Goal: Task Accomplishment & Management: Complete application form

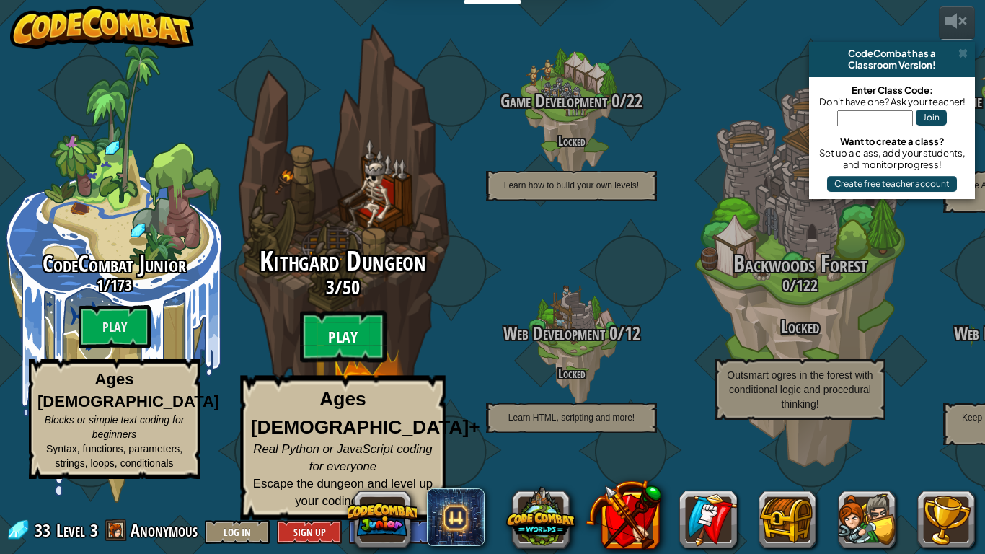
click at [349, 363] on btn "Play" at bounding box center [343, 337] width 86 height 52
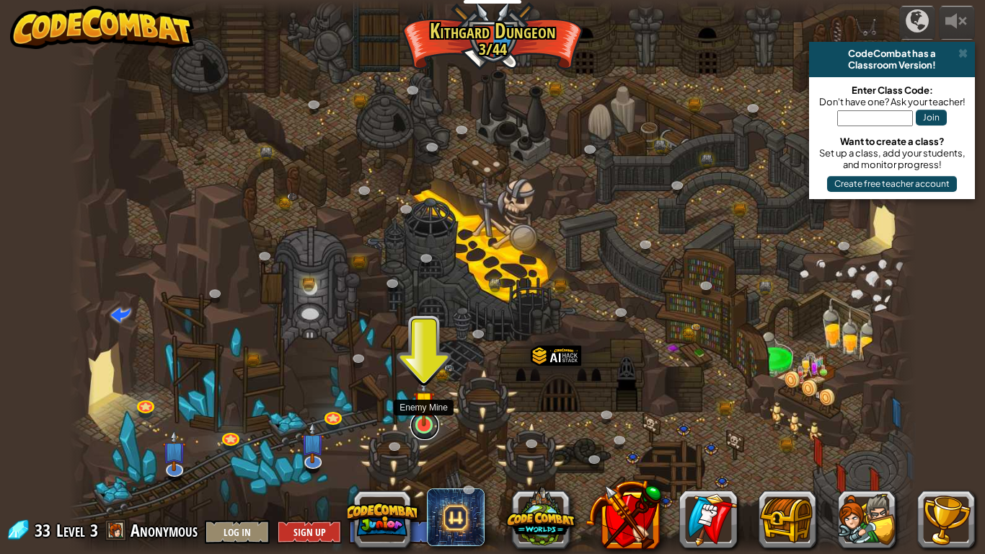
click at [429, 430] on link at bounding box center [424, 425] width 29 height 29
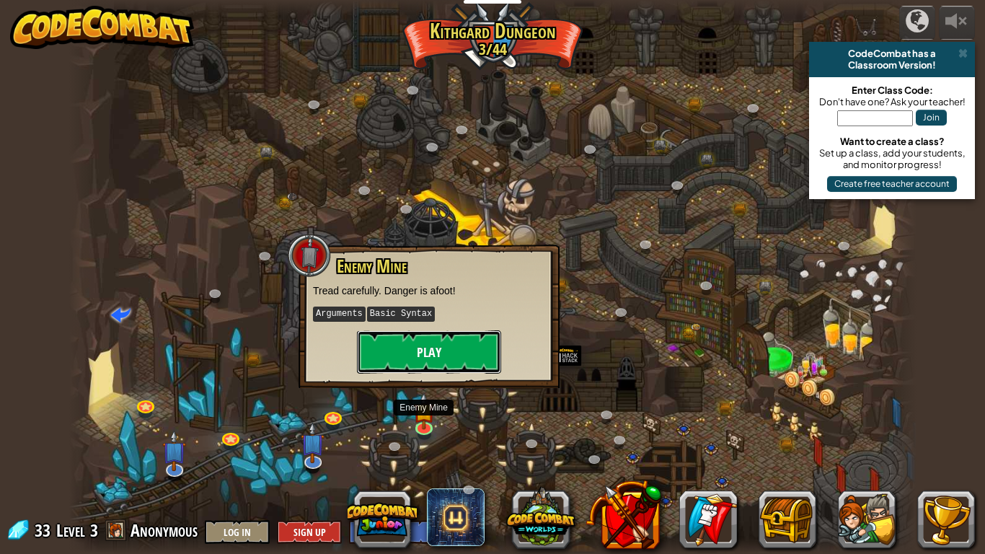
click at [448, 331] on button "Play" at bounding box center [429, 351] width 144 height 43
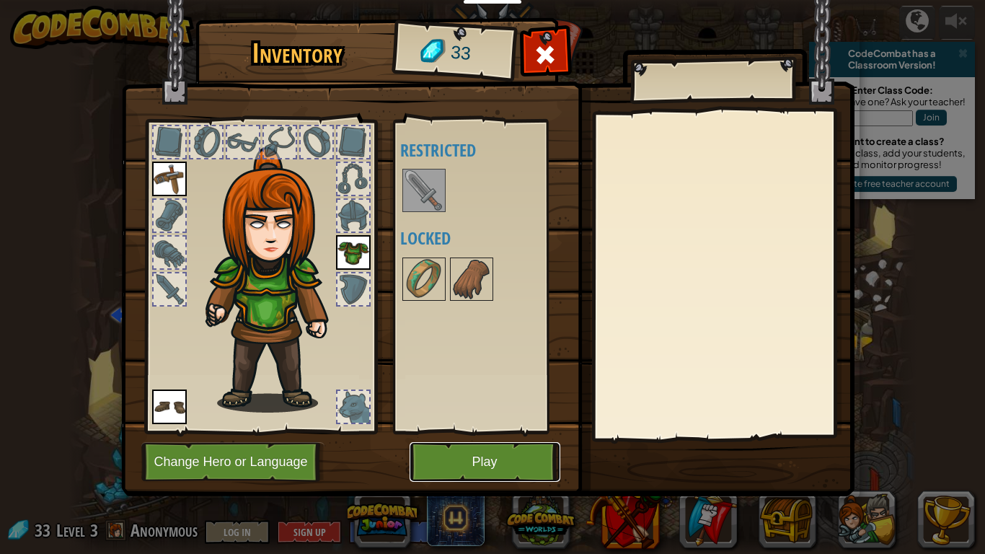
click at [484, 462] on button "Play" at bounding box center [484, 462] width 151 height 40
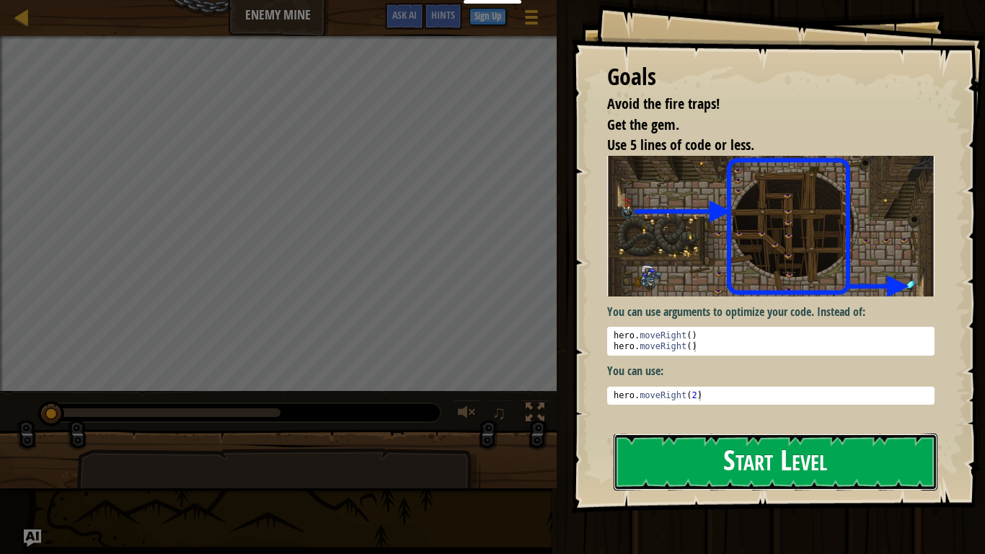
click at [724, 433] on button "Start Level" at bounding box center [775, 461] width 324 height 57
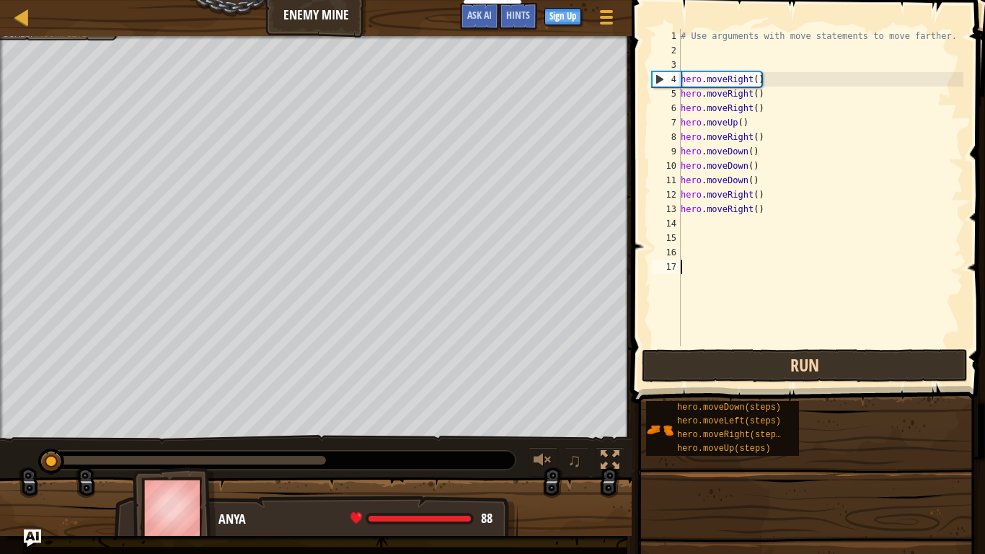
click at [764, 363] on div "# Use arguments with move statements to move farther. hero . moveRight ( ) hero…" at bounding box center [858, 202] width 360 height 346
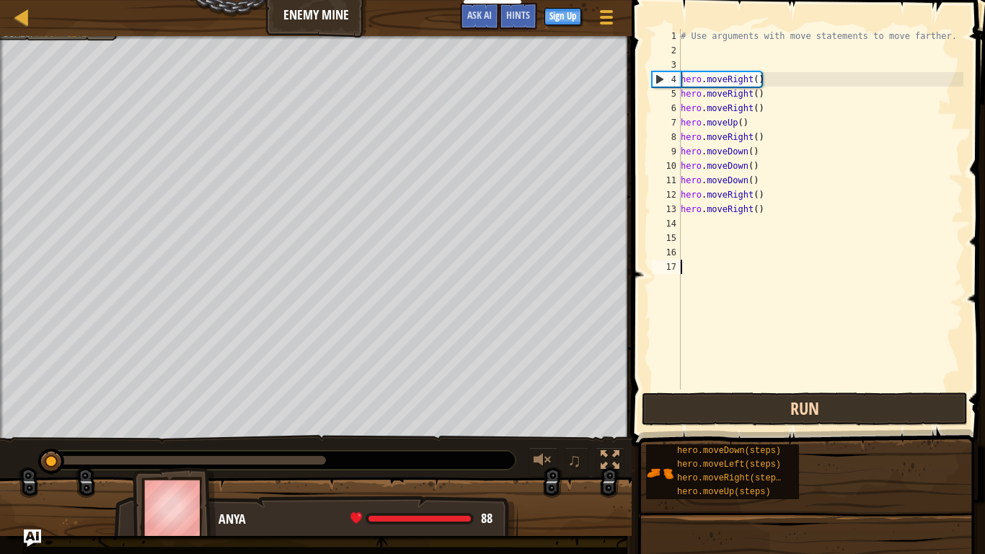
click at [764, 363] on div "# Use arguments with move statements to move farther. hero . moveRight ( ) hero…" at bounding box center [820, 223] width 285 height 389
click at [786, 404] on button "Run" at bounding box center [805, 408] width 326 height 33
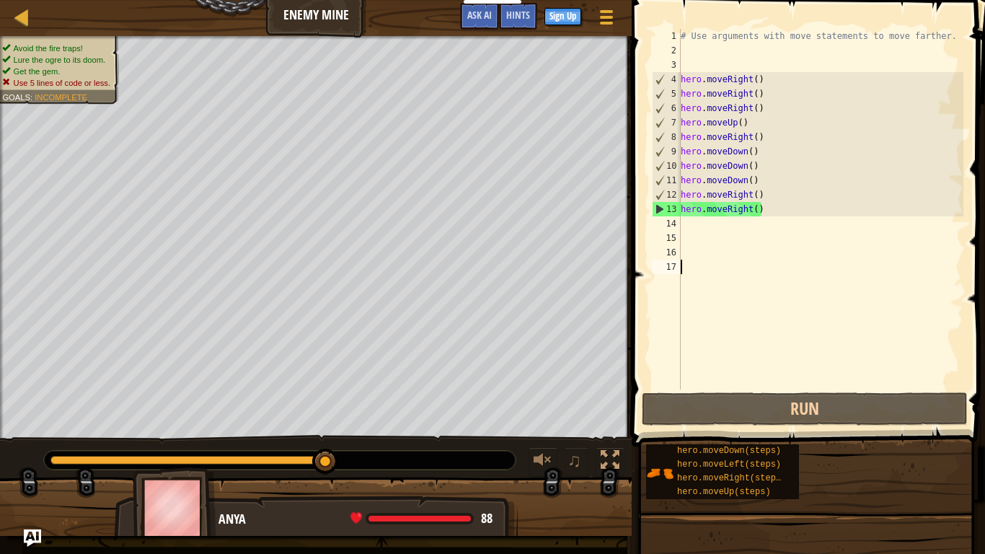
click at [794, 203] on div "# Use arguments with move statements to move farther. hero . moveRight ( ) hero…" at bounding box center [820, 223] width 285 height 389
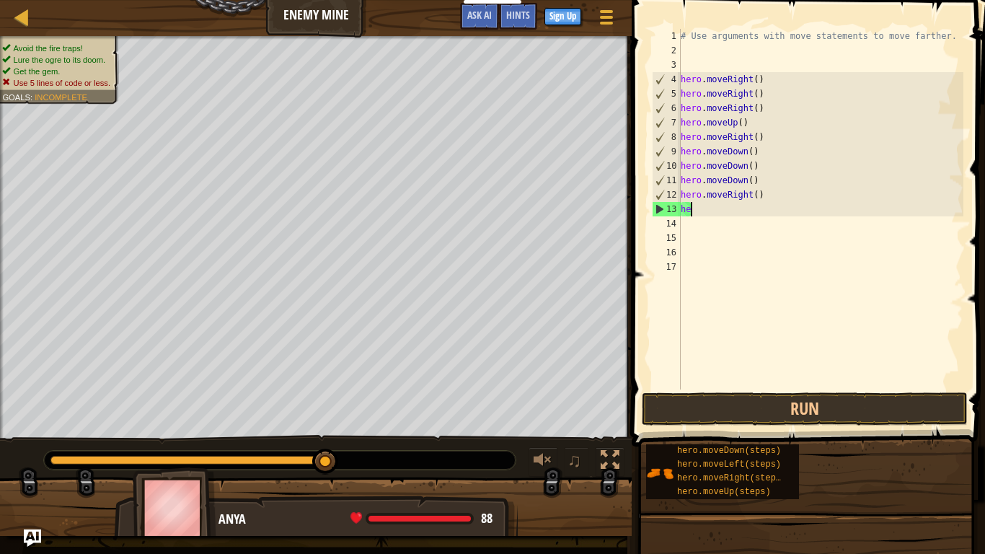
type textarea "h"
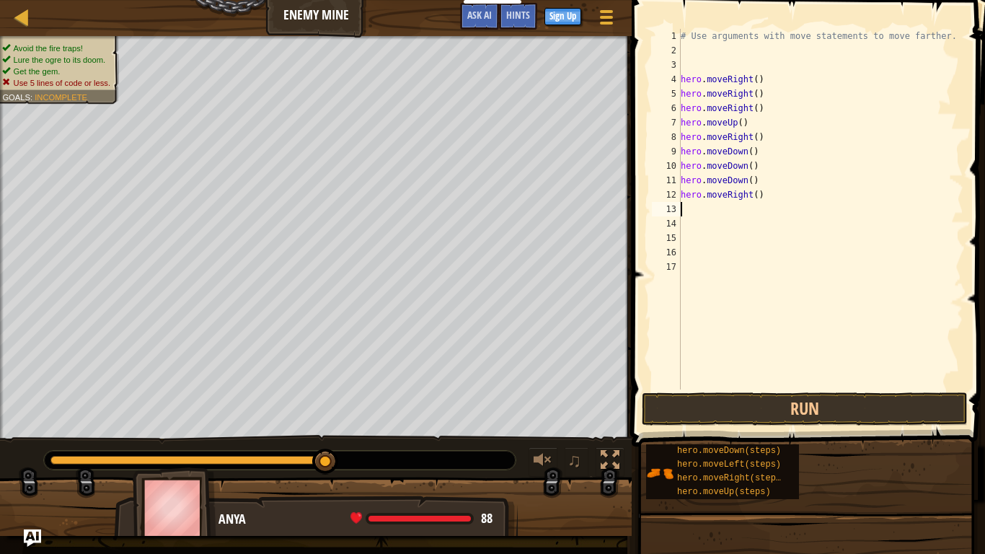
type textarea "h"
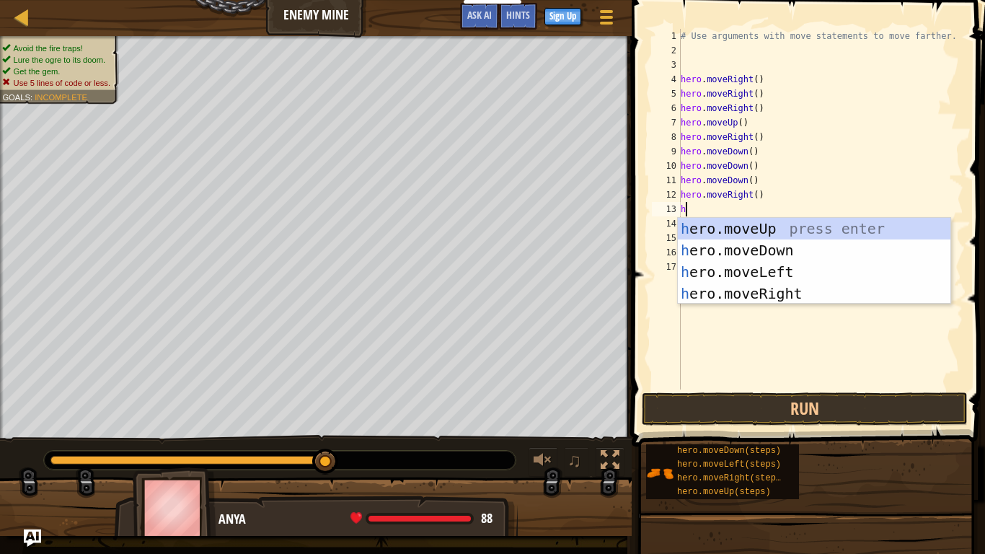
scroll to position [6, 0]
click at [783, 296] on div "h ero.moveUp press enter h ero.moveDown press enter h ero.moveLeft press enter …" at bounding box center [814, 283] width 272 height 130
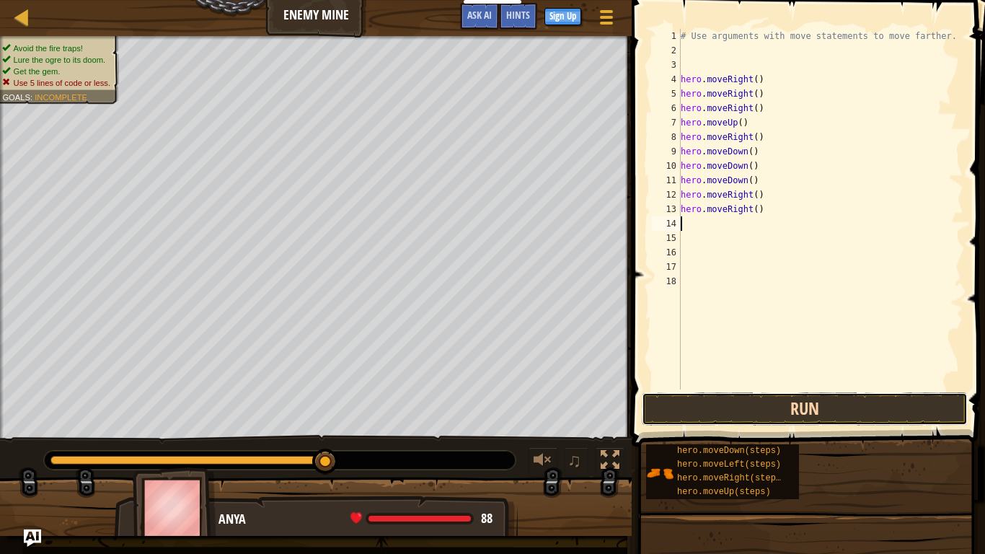
click at [773, 396] on button "Run" at bounding box center [805, 408] width 326 height 33
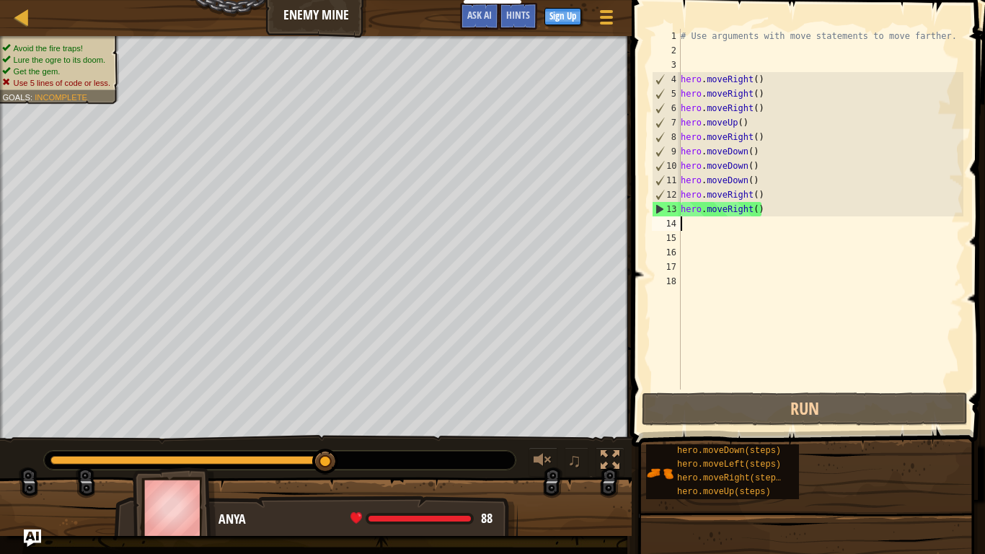
click at [757, 80] on div "# Use arguments with move statements to move farther. hero . moveRight ( ) hero…" at bounding box center [820, 223] width 285 height 389
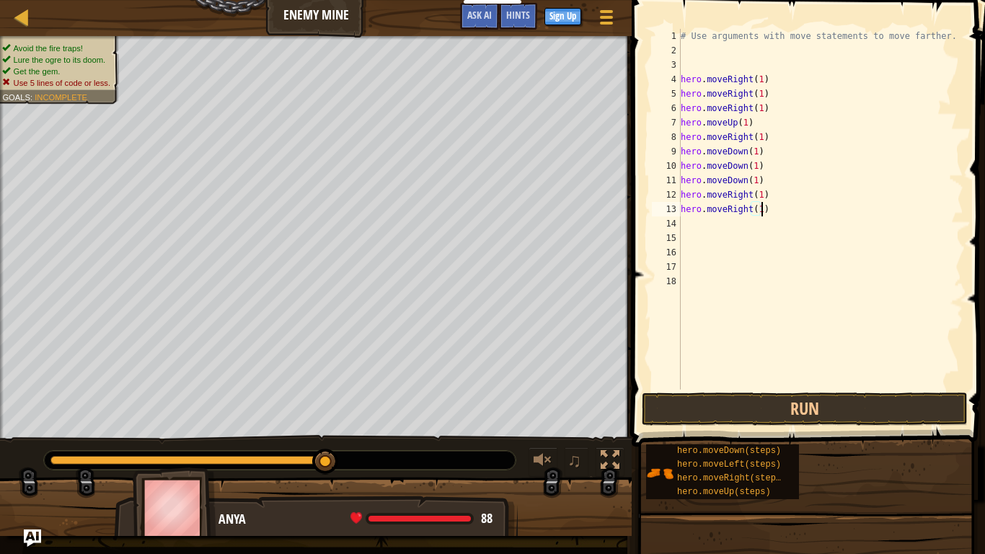
scroll to position [6, 12]
type textarea "hero.moveRight(1)"
click at [708, 399] on button "Run" at bounding box center [805, 408] width 326 height 33
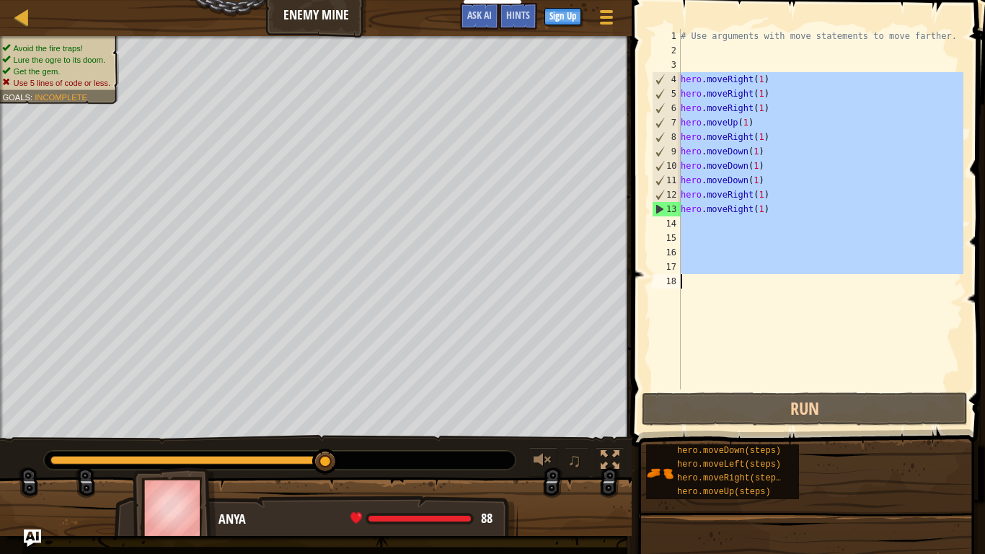
drag, startPoint x: 680, startPoint y: 80, endPoint x: 787, endPoint y: 307, distance: 250.9
click at [787, 307] on div "# Use arguments with move statements to move farther. hero . moveRight ( 1 ) he…" at bounding box center [820, 223] width 285 height 389
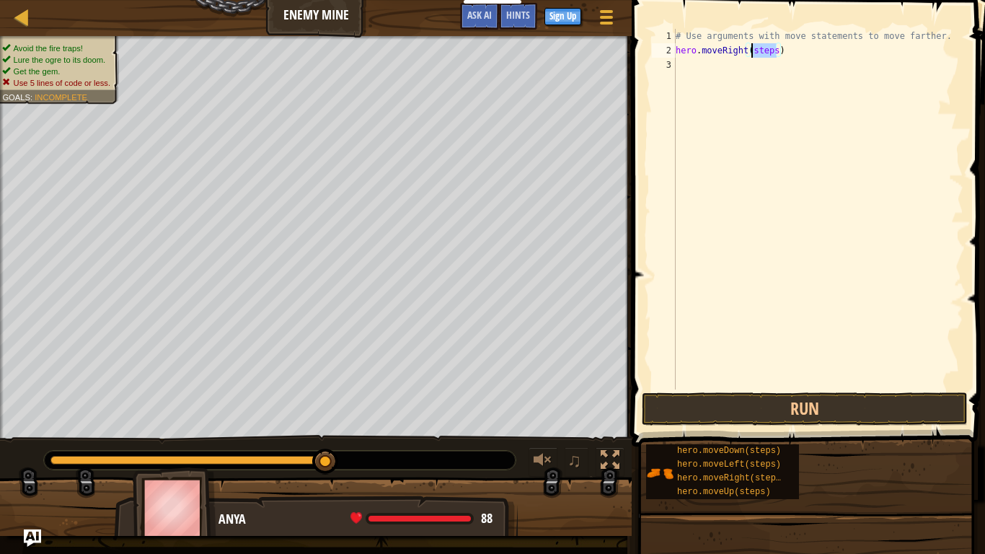
drag, startPoint x: 775, startPoint y: 52, endPoint x: 753, endPoint y: 53, distance: 22.4
click at [753, 53] on div "# Use arguments with move statements to move farther. hero . moveRight ( steps )" at bounding box center [817, 223] width 290 height 389
drag, startPoint x: 760, startPoint y: 65, endPoint x: 738, endPoint y: 68, distance: 21.8
click at [738, 68] on div "# Use arguments with move statements to move farther. hero . moveRight ( 3 ) he…" at bounding box center [817, 223] width 290 height 389
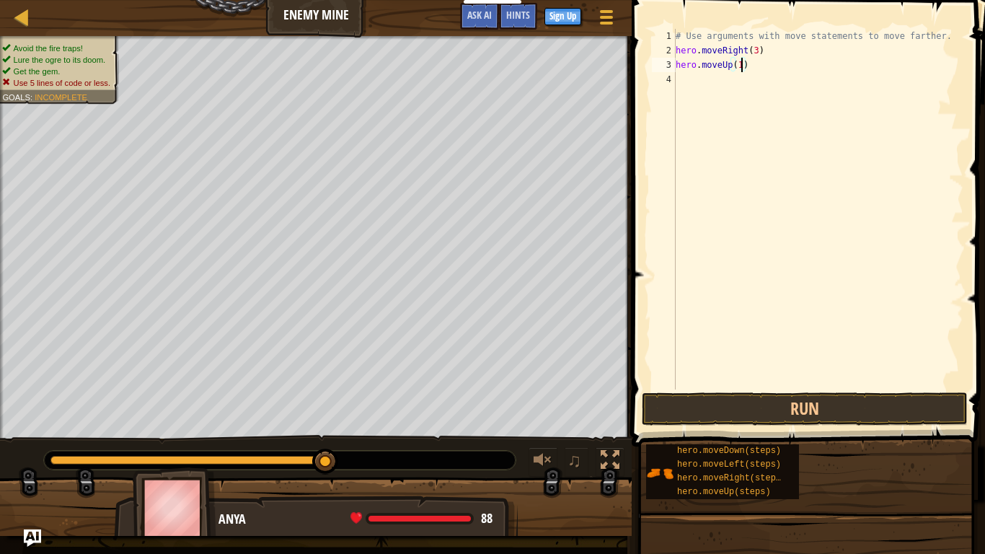
scroll to position [6, 9]
click at [774, 79] on div "# Use arguments with move statements to move farther. hero . moveRight ( 3 ) he…" at bounding box center [817, 223] width 290 height 389
drag, startPoint x: 772, startPoint y: 92, endPoint x: 747, endPoint y: 92, distance: 25.2
click at [747, 92] on div "# Use arguments with move statements to move farther. hero . moveRight ( 3 ) he…" at bounding box center [817, 223] width 290 height 389
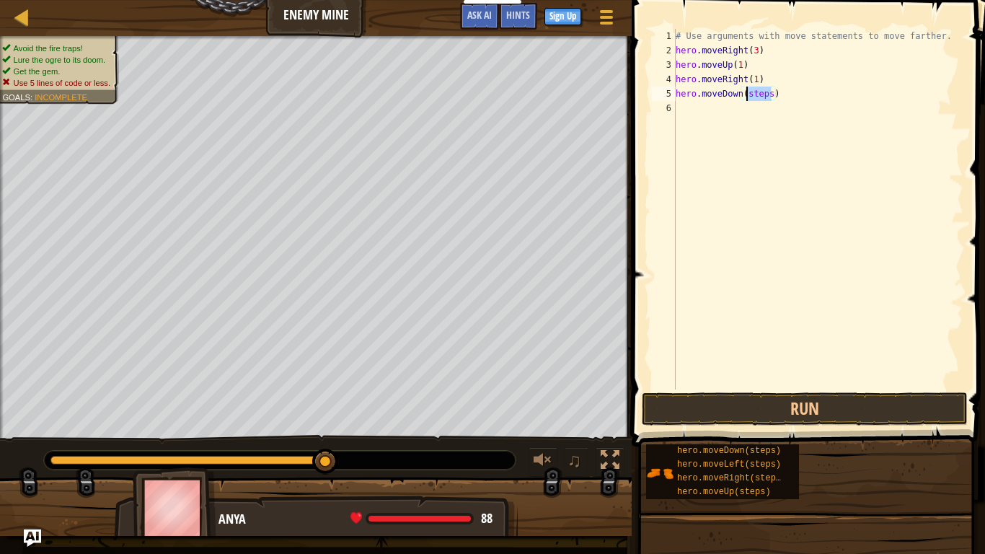
scroll to position [6, 11]
drag, startPoint x: 776, startPoint y: 107, endPoint x: 753, endPoint y: 110, distance: 23.2
click at [753, 110] on div "# Use arguments with move statements to move farther. hero . moveRight ( 3 ) he…" at bounding box center [817, 223] width 290 height 389
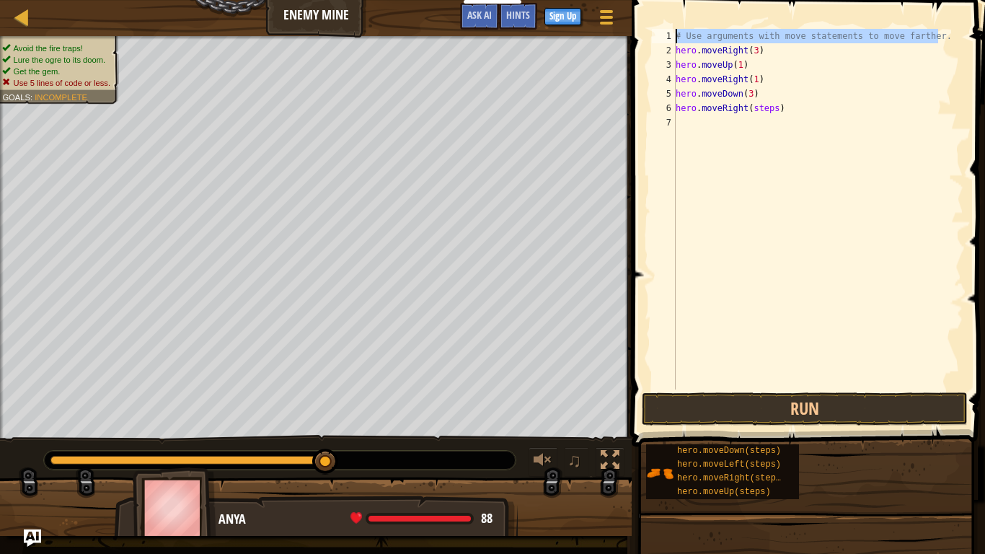
drag, startPoint x: 938, startPoint y: 37, endPoint x: 659, endPoint y: 31, distance: 279.0
click at [659, 31] on div "hero.moveRight(steps) 1 2 3 4 5 6 7 # Use arguments with move statements to mov…" at bounding box center [806, 209] width 314 height 360
type textarea "."
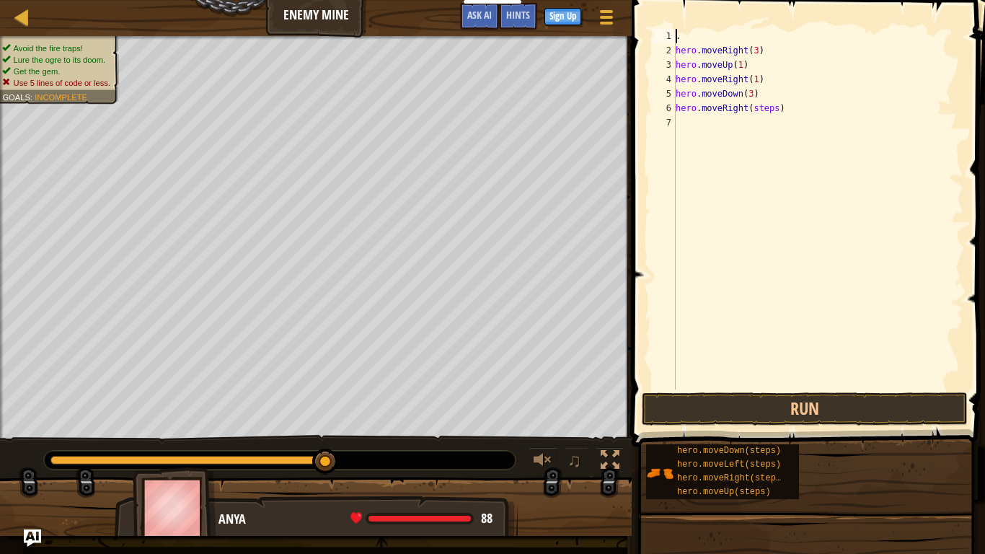
scroll to position [6, 0]
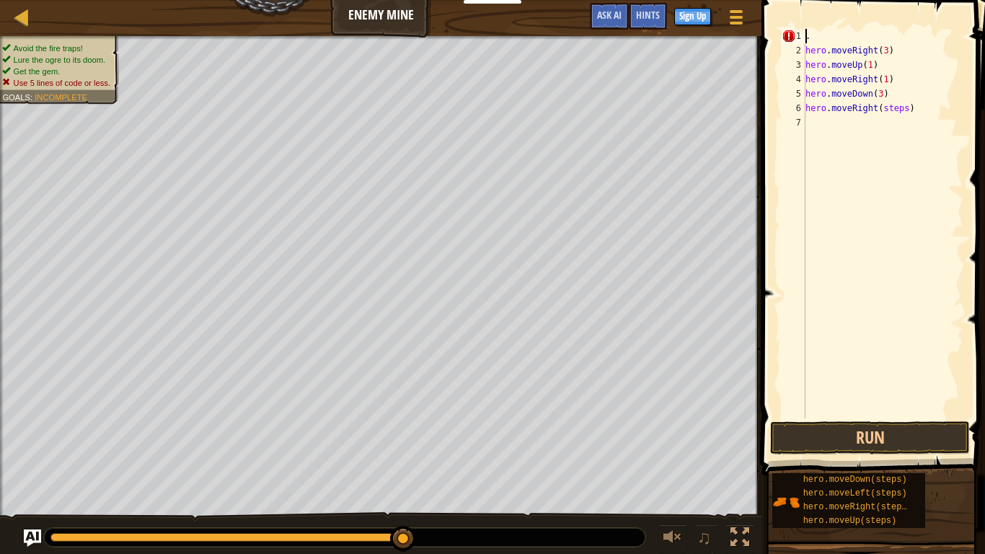
click at [829, 37] on div ". hero . moveRight ( 3 ) hero . moveUp ( 1 ) hero . moveRight ( 1 ) hero . move…" at bounding box center [882, 238] width 161 height 418
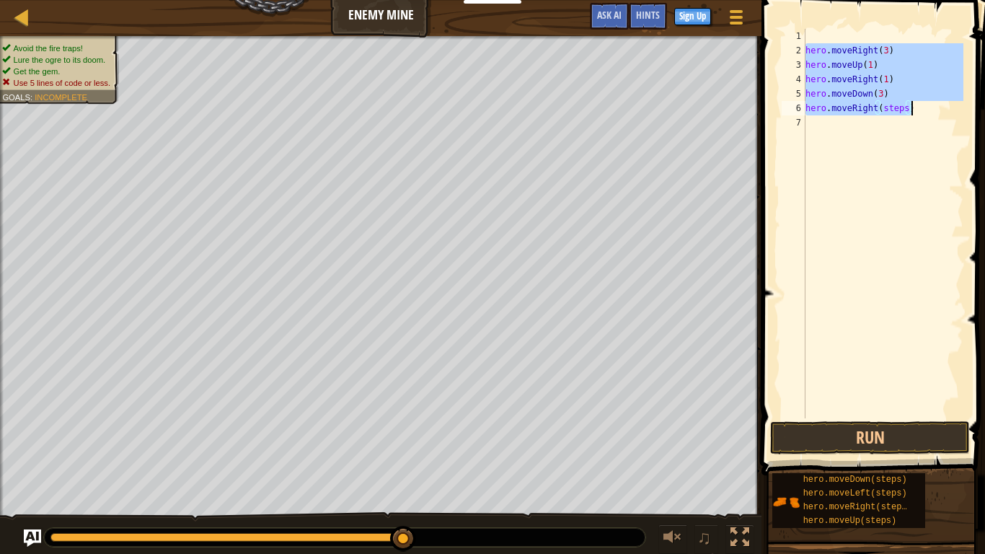
drag, startPoint x: 807, startPoint y: 51, endPoint x: 913, endPoint y: 109, distance: 120.6
click at [913, 109] on div "hero . moveRight ( 3 ) hero . moveUp ( 1 ) hero . moveRight ( 1 ) hero . moveDo…" at bounding box center [882, 238] width 161 height 418
type textarea "hero.moveRight(3)"
type textarea "hero.moveDown(3) hero.moveRight(steps)"
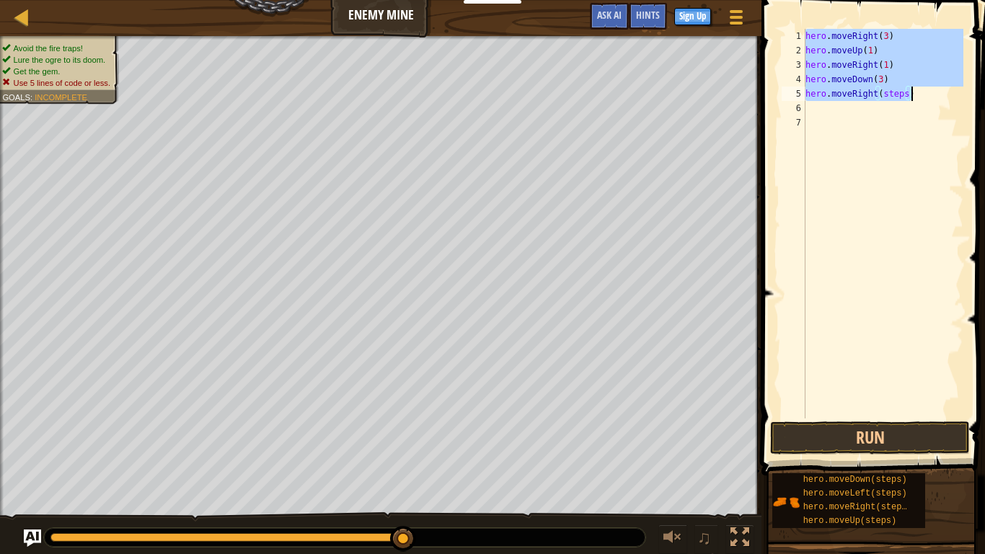
click at [884, 123] on div "hero . moveRight ( 3 ) hero . moveUp ( 1 ) hero . moveRight ( 1 ) hero . moveDo…" at bounding box center [882, 238] width 161 height 418
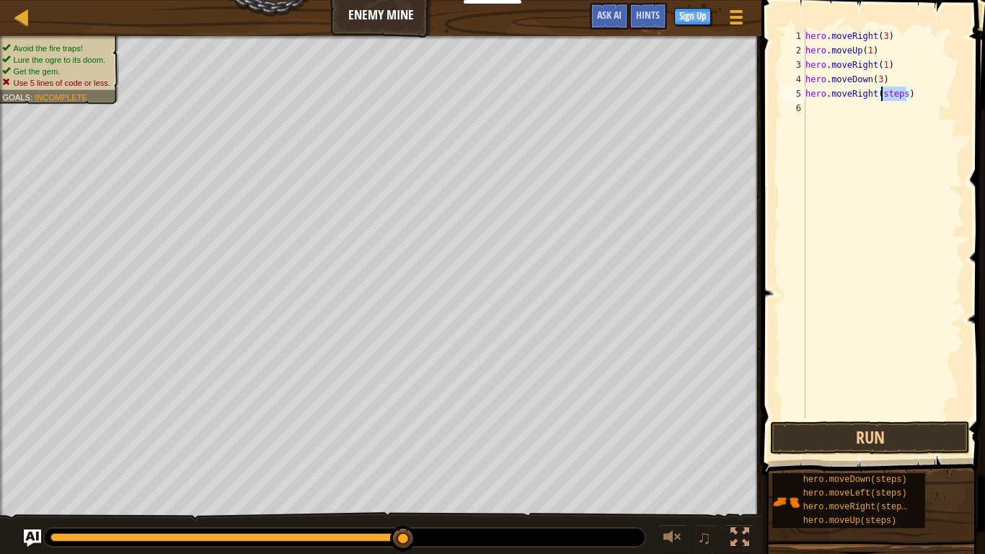
drag, startPoint x: 907, startPoint y: 94, endPoint x: 882, endPoint y: 99, distance: 26.3
click at [882, 99] on div "hero . moveRight ( 3 ) hero . moveUp ( 1 ) hero . moveRight ( 1 ) hero . moveDo…" at bounding box center [882, 238] width 161 height 418
type textarea "hero.moveRight(2)"
click at [894, 445] on button "Run" at bounding box center [870, 437] width 200 height 33
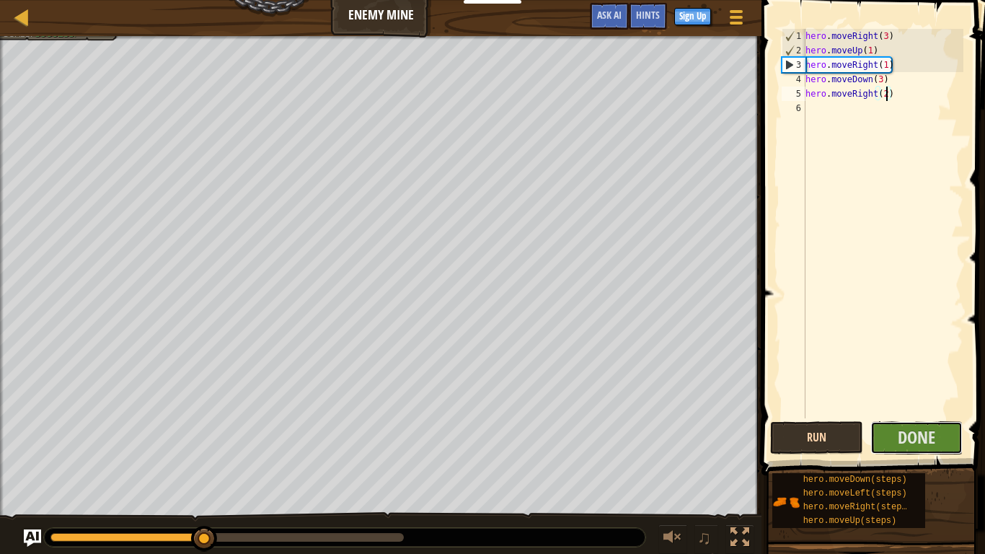
click at [894, 445] on button "Done" at bounding box center [916, 437] width 93 height 33
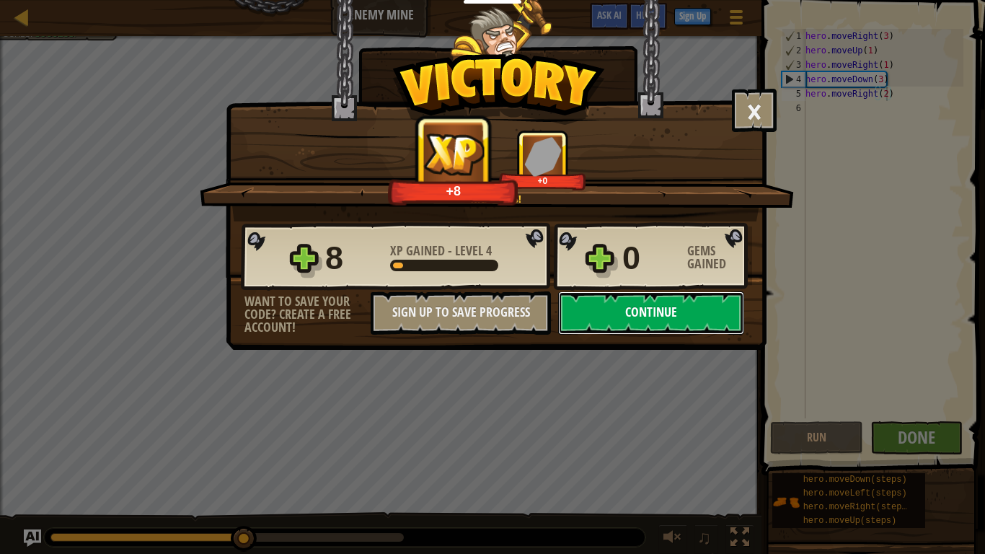
click at [701, 332] on button "Continue" at bounding box center [651, 312] width 186 height 43
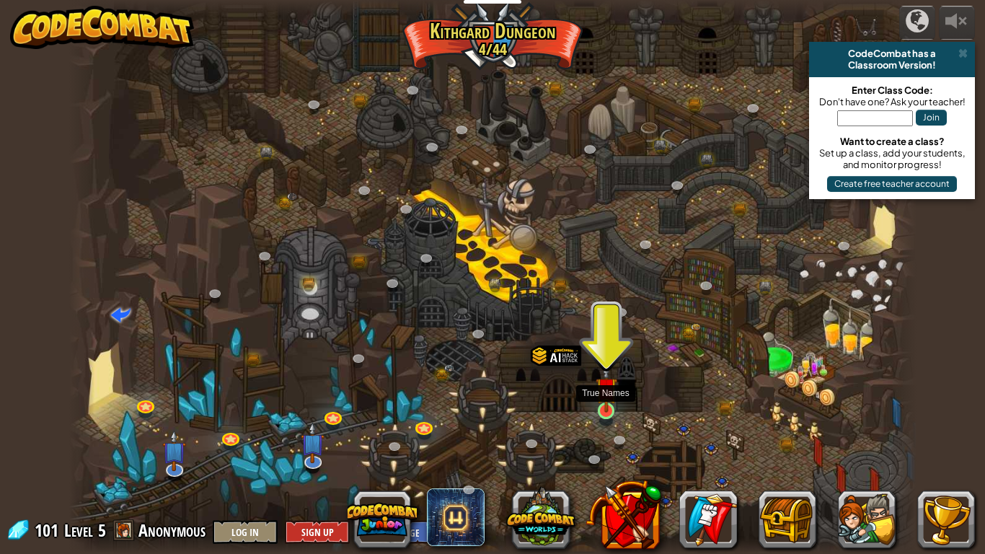
click at [603, 409] on img at bounding box center [606, 387] width 22 height 49
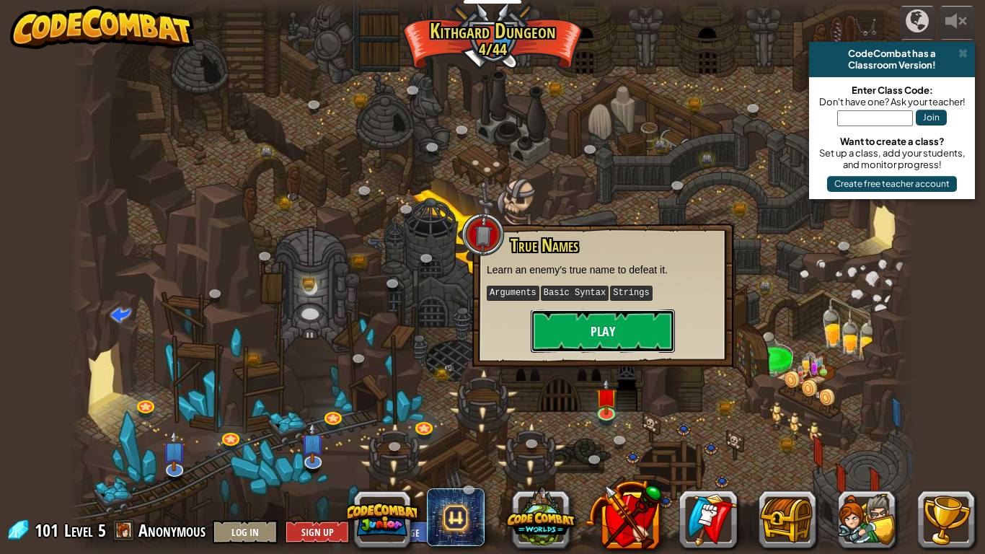
click at [567, 329] on button "Play" at bounding box center [602, 330] width 144 height 43
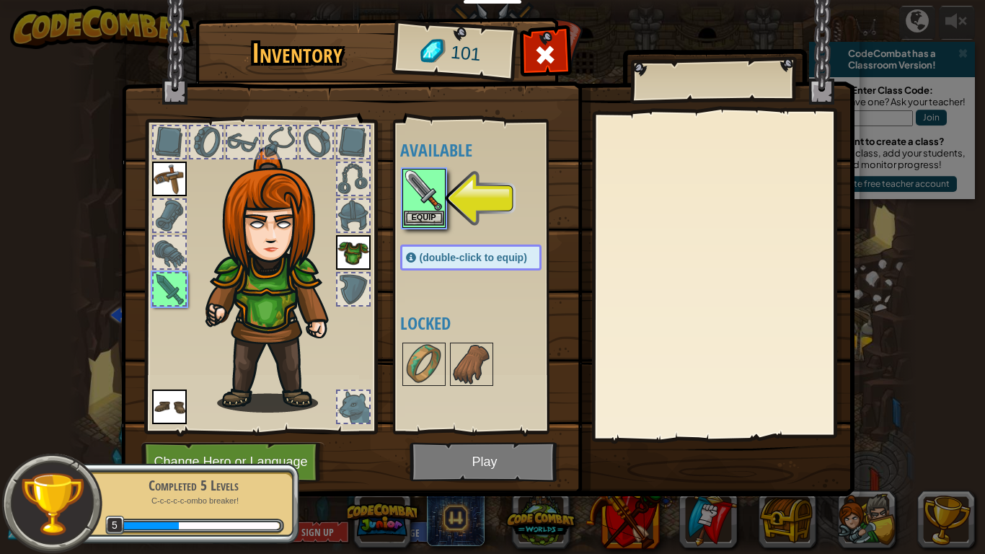
click at [435, 208] on img at bounding box center [424, 190] width 40 height 40
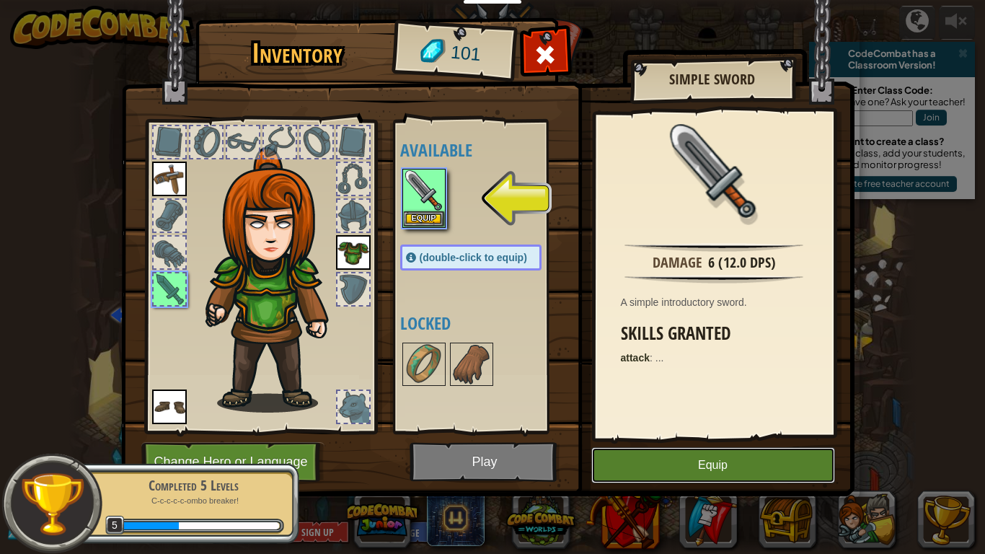
click at [682, 458] on button "Equip" at bounding box center [713, 465] width 244 height 36
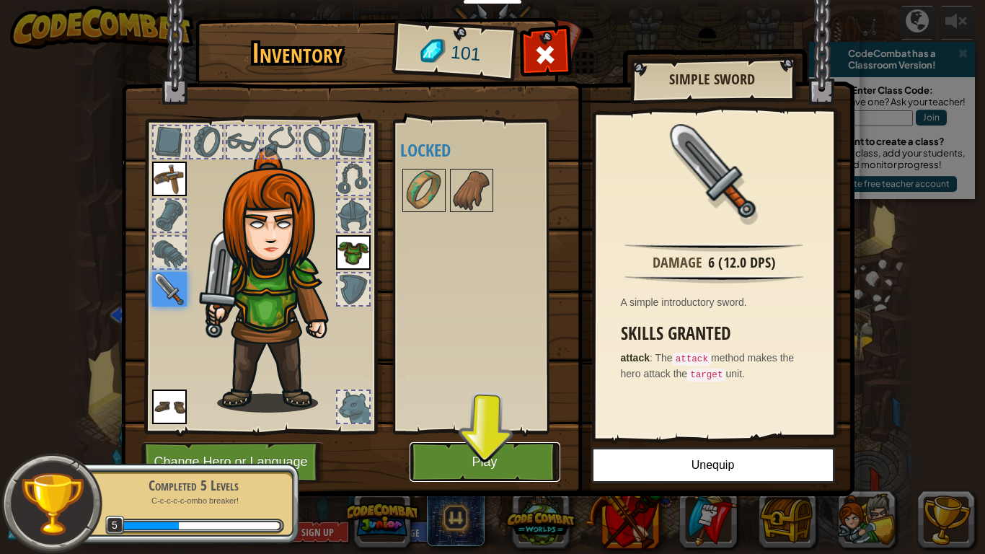
click at [458, 456] on button "Play" at bounding box center [484, 462] width 151 height 40
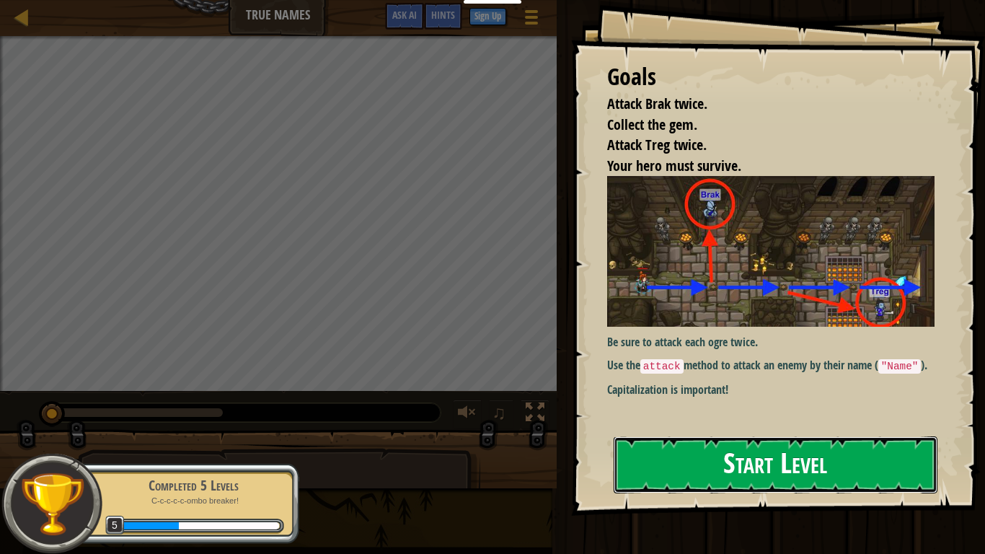
click at [825, 464] on button "Start Level" at bounding box center [775, 464] width 324 height 57
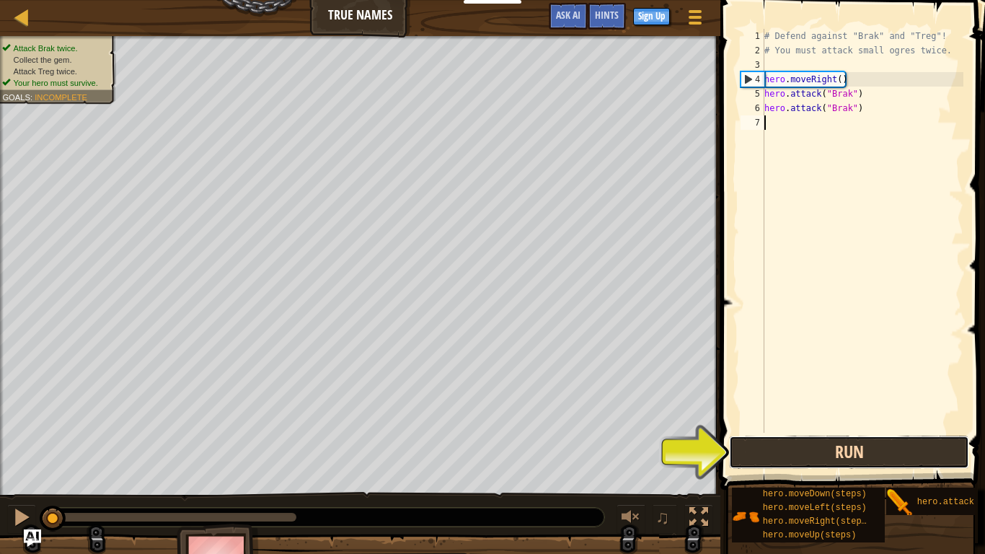
click at [837, 443] on button "Run" at bounding box center [849, 451] width 240 height 33
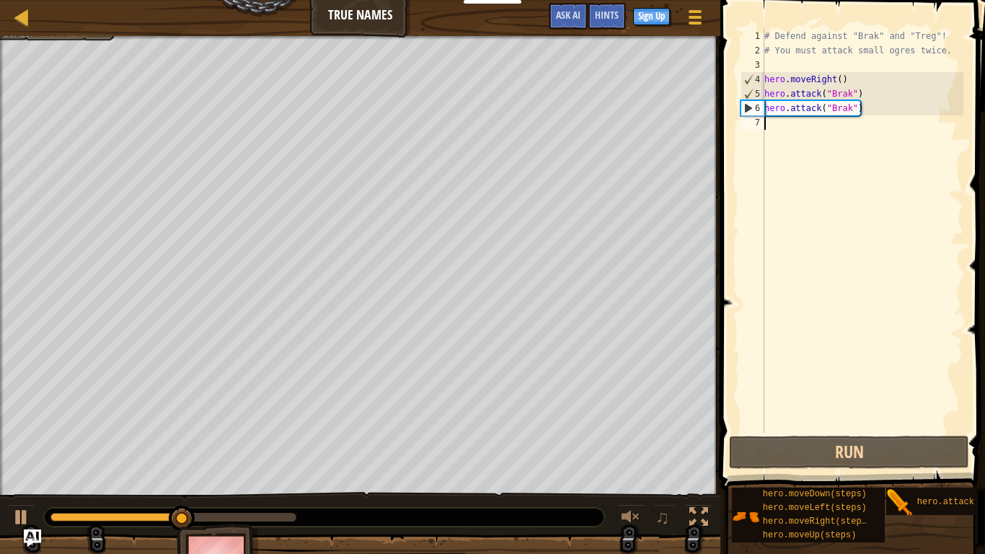
type textarea "h"
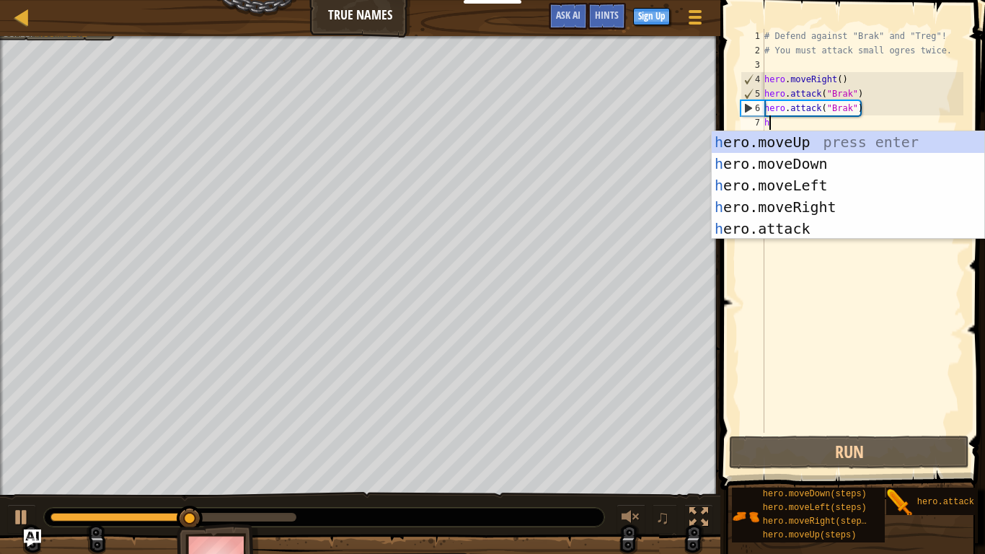
scroll to position [6, 0]
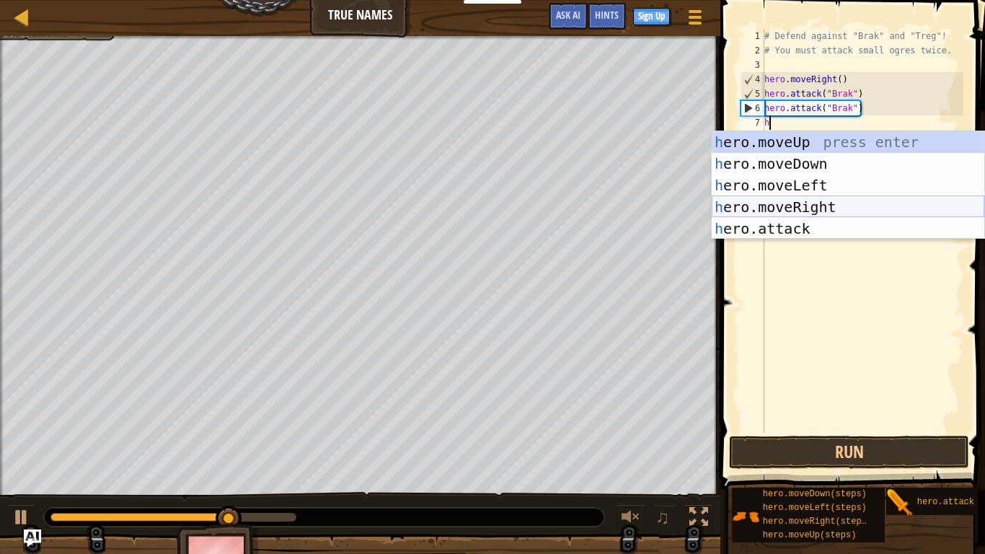
click at [804, 203] on div "h ero.moveUp press enter h ero.moveDown press enter h ero.moveLeft press enter …" at bounding box center [847, 206] width 272 height 151
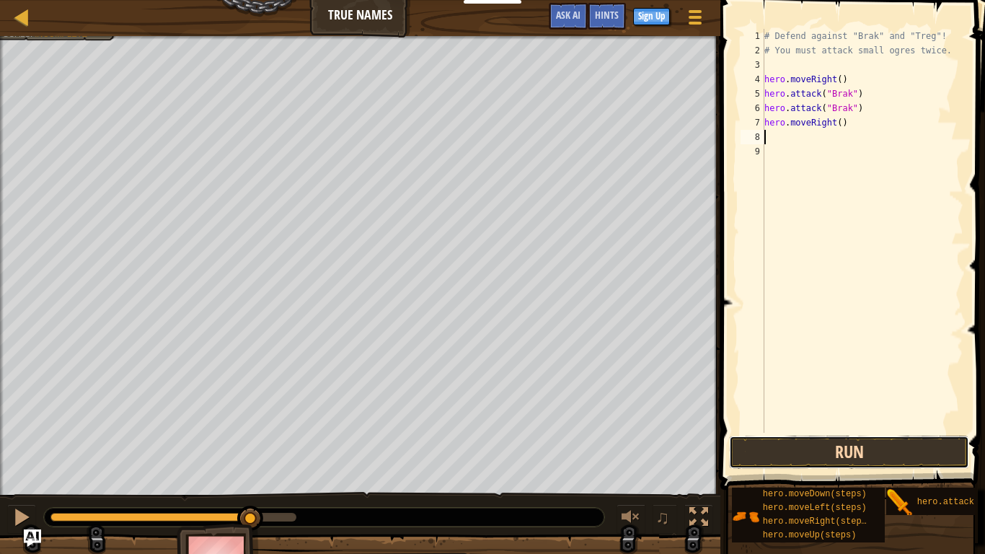
click at [821, 445] on button "Run" at bounding box center [849, 451] width 240 height 33
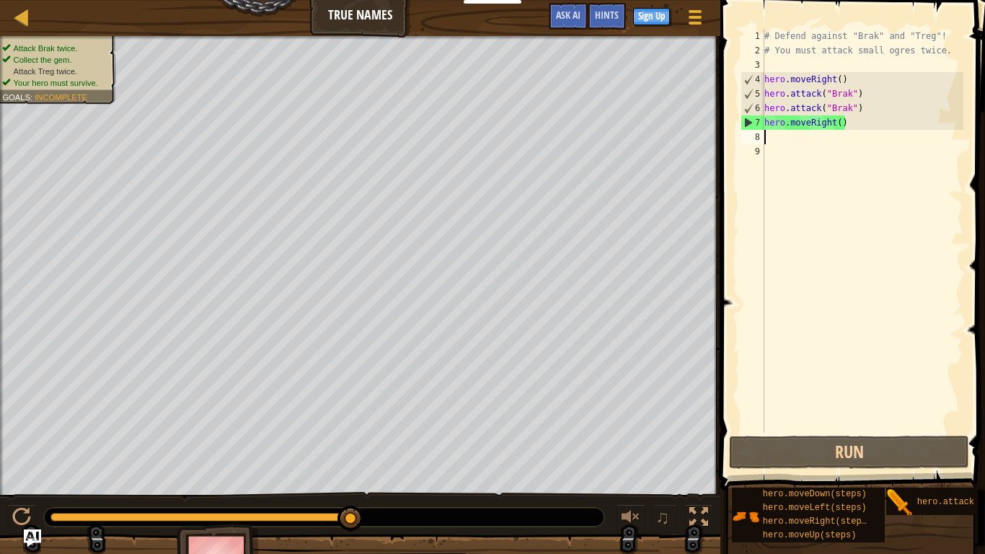
type textarea "h"
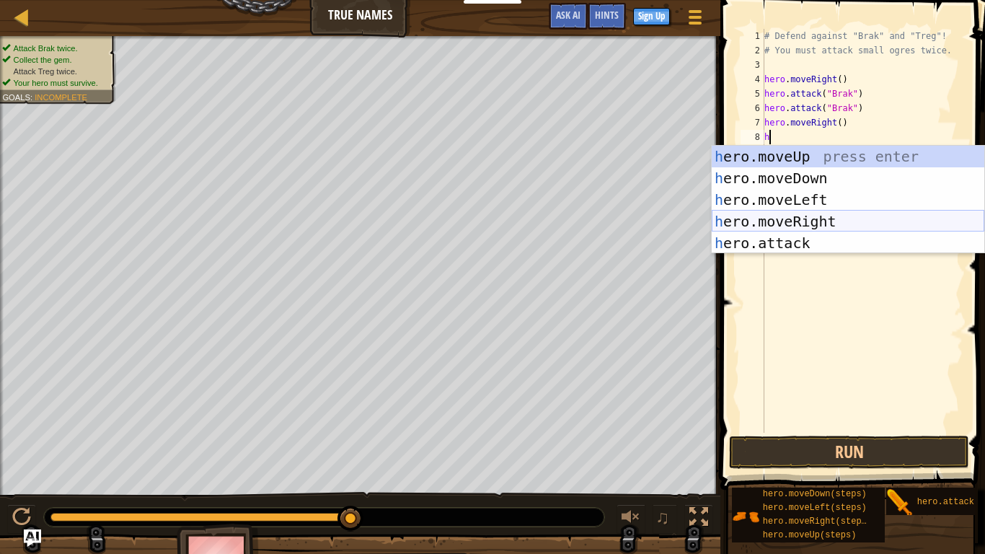
click at [798, 221] on div "h ero.moveUp press enter h ero.moveDown press enter h ero.moveLeft press enter …" at bounding box center [847, 221] width 272 height 151
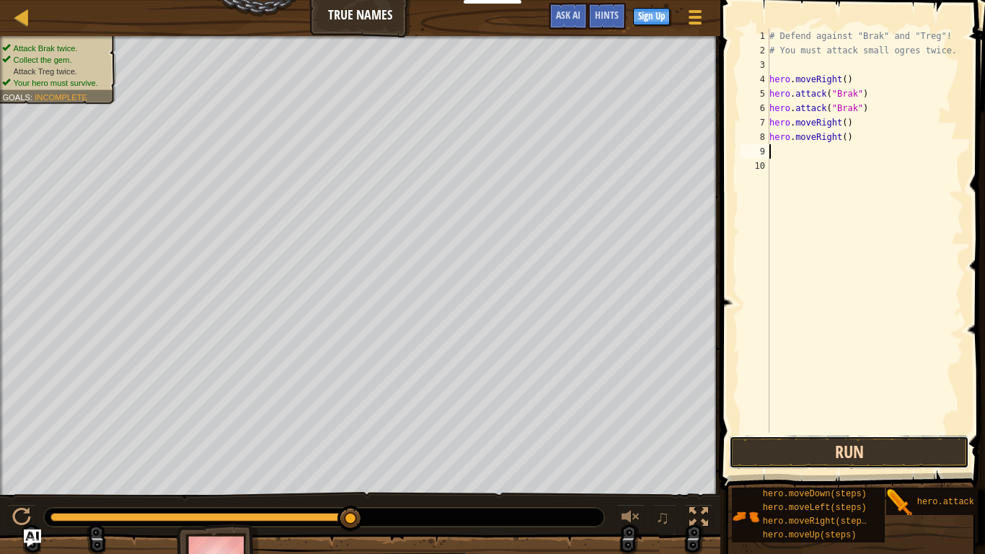
click at [819, 458] on button "Run" at bounding box center [849, 451] width 240 height 33
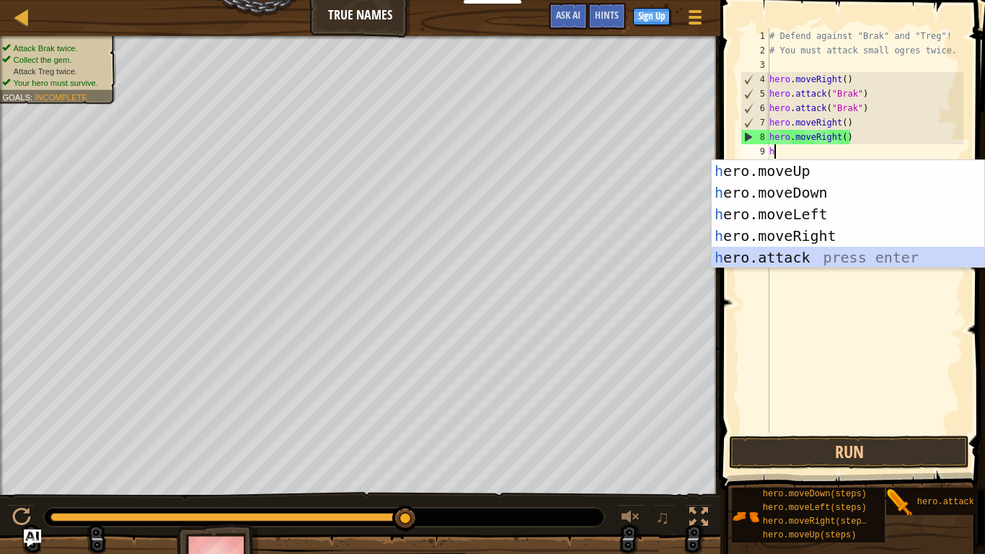
click at [814, 247] on div "h ero.moveUp press enter h ero.moveDown press enter h ero.moveLeft press enter …" at bounding box center [847, 235] width 272 height 151
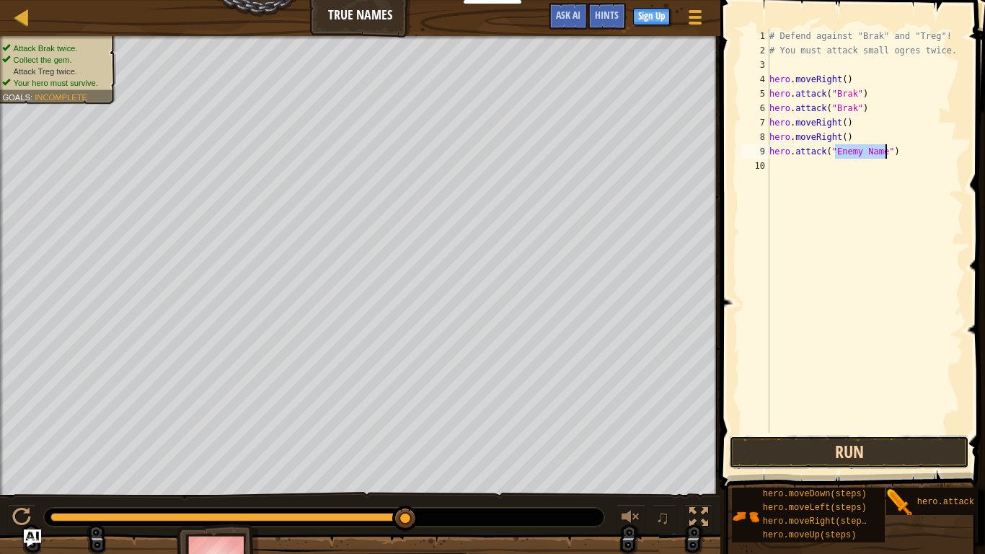
click at [771, 444] on button "Run" at bounding box center [849, 451] width 240 height 33
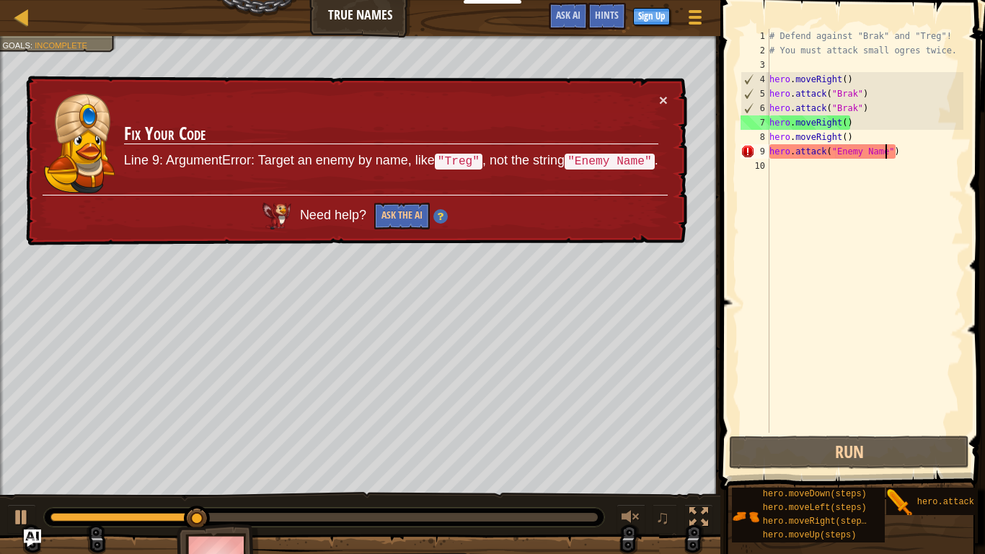
click at [670, 99] on div "× Fix Your Code Line 9: ArgumentError: Target an enemy by name, like "Treg" , n…" at bounding box center [355, 161] width 664 height 171
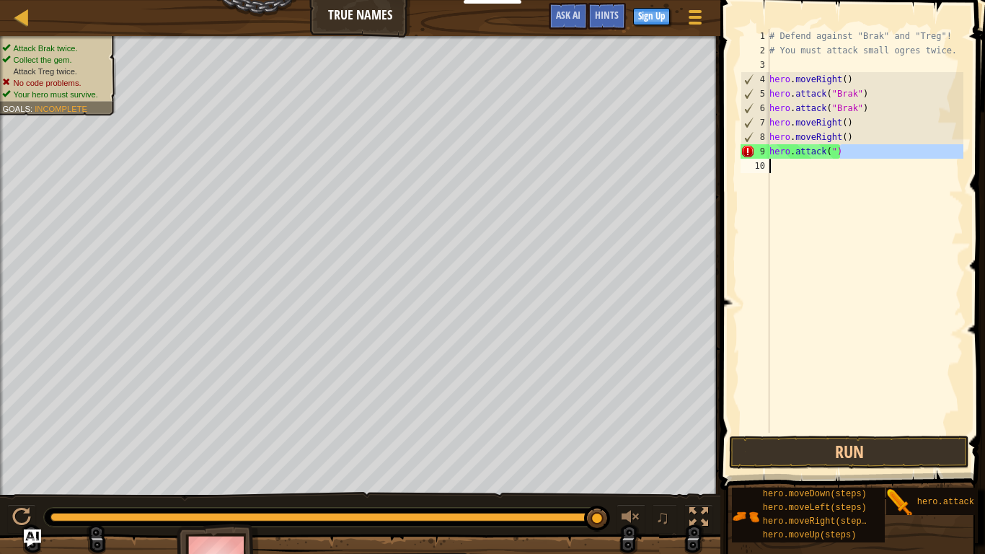
drag, startPoint x: 905, startPoint y: 152, endPoint x: 758, endPoint y: 159, distance: 147.9
click at [758, 159] on div "hero.attack(") 1 2 3 4 5 6 7 8 9 10 # Defend against "Brak" and "Treg"! # You m…" at bounding box center [850, 231] width 226 height 404
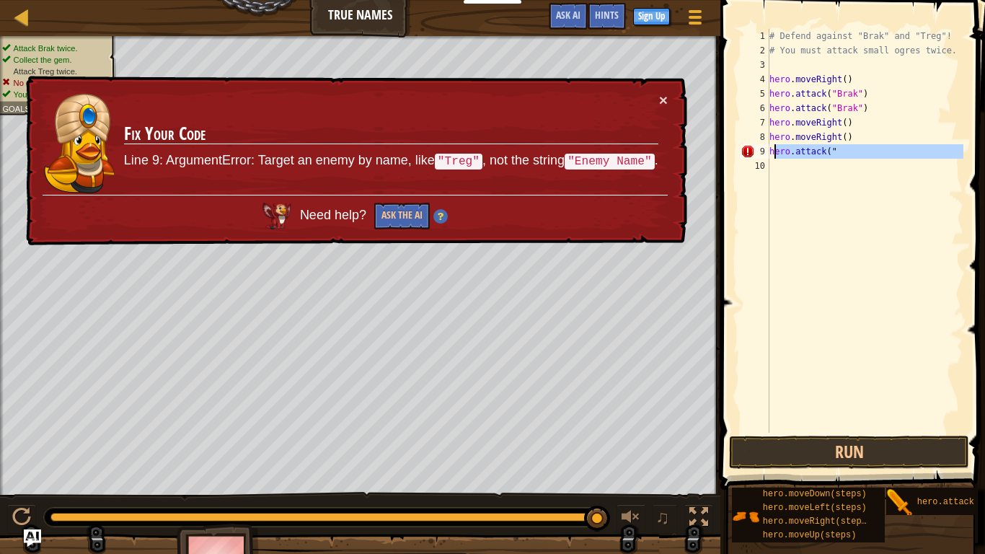
drag, startPoint x: 847, startPoint y: 159, endPoint x: 771, endPoint y: 151, distance: 76.1
click at [771, 151] on div "# Defend against "Brak" and "Treg"! # You must attack small ogres twice. hero .…" at bounding box center [864, 245] width 197 height 432
type textarea "hero.attack(""
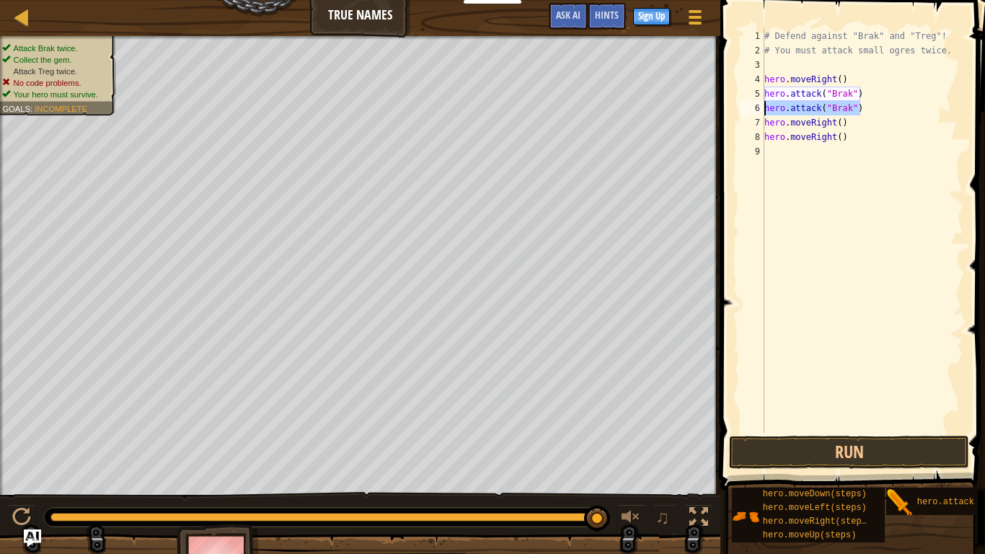
drag, startPoint x: 869, startPoint y: 107, endPoint x: 760, endPoint y: 113, distance: 108.3
click at [760, 113] on div "hero.moveRight() 1 2 3 4 5 6 7 8 9 # Defend against "Brak" and "Treg"! # You mu…" at bounding box center [850, 231] width 226 height 404
type textarea "hero.moveRight()"
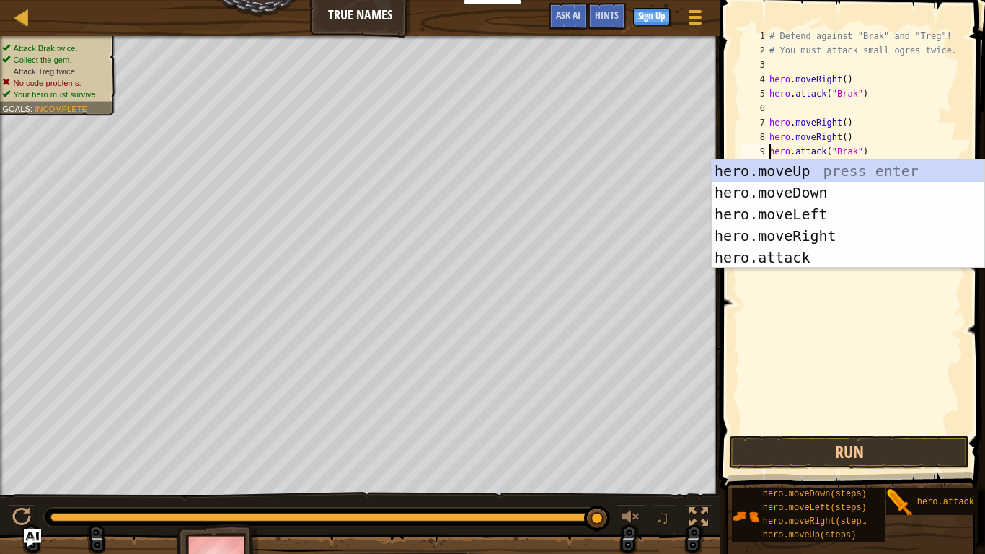
click at [854, 152] on div "# Defend against "Brak" and "Treg"! # You must attack small ogres twice. hero .…" at bounding box center [864, 245] width 197 height 432
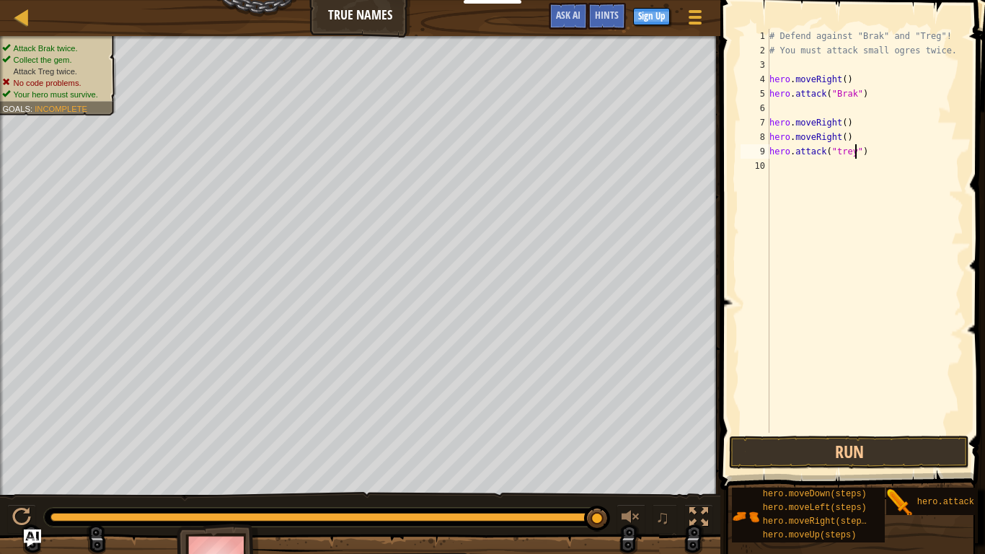
scroll to position [6, 12]
click at [829, 448] on button "Run" at bounding box center [849, 451] width 240 height 33
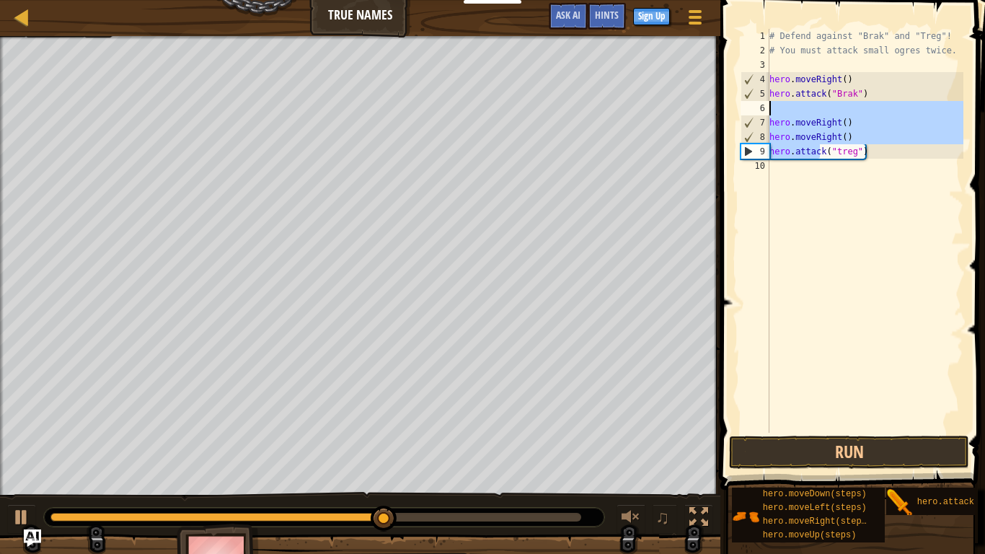
drag, startPoint x: 822, startPoint y: 151, endPoint x: 830, endPoint y: 100, distance: 51.8
click at [830, 100] on div "# Defend against "Brak" and "Treg"! # You must attack small ogres twice. hero .…" at bounding box center [864, 245] width 197 height 432
click at [832, 151] on div "# Defend against "Brak" and "Treg"! # You must attack small ogres twice. hero .…" at bounding box center [864, 245] width 197 height 432
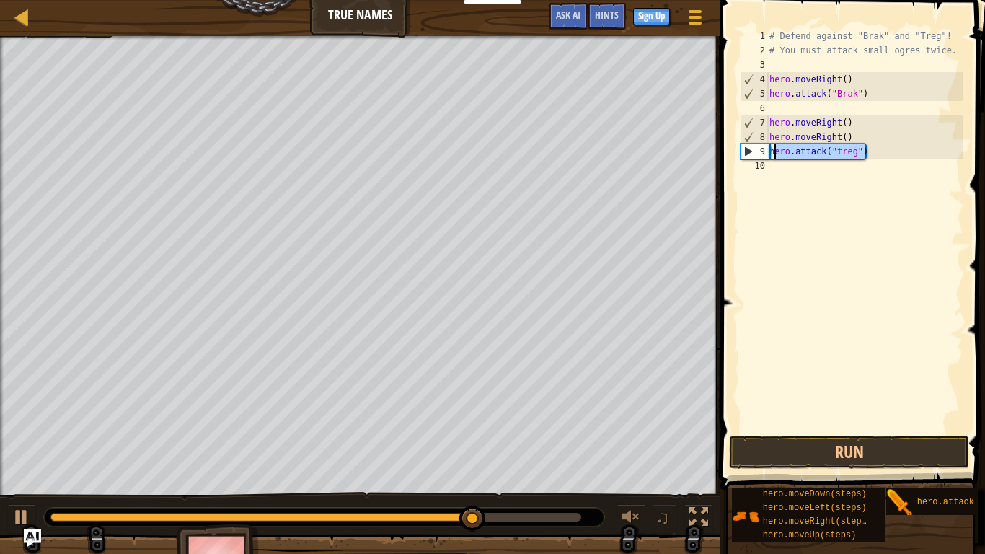
drag, startPoint x: 869, startPoint y: 152, endPoint x: 771, endPoint y: 153, distance: 97.3
click at [771, 153] on div "# Defend against "Brak" and "Treg"! # You must attack small ogres twice. hero .…" at bounding box center [864, 245] width 197 height 432
type textarea "hero.moveRight()"
type textarea "hero.attack("Brak")"
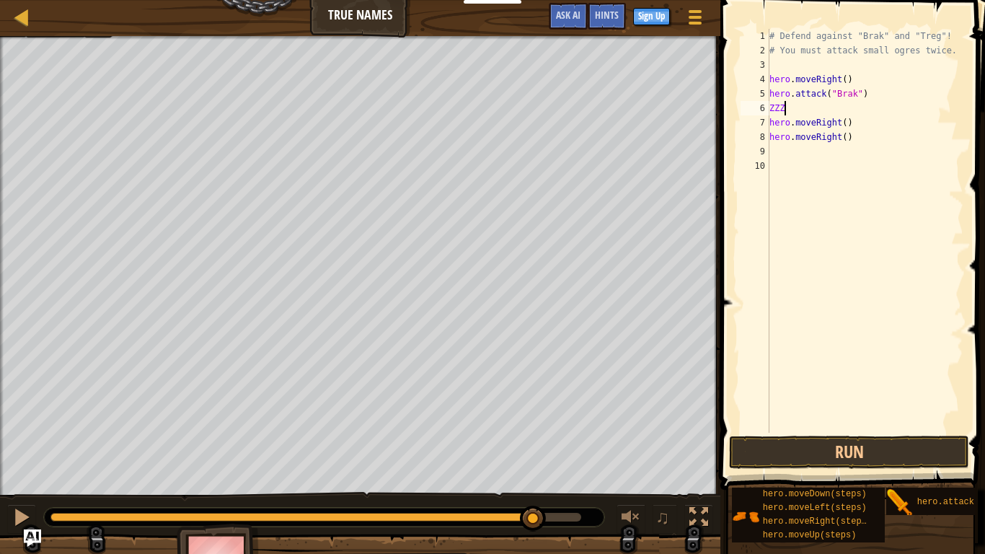
scroll to position [6, 1]
type textarea "hero.attack("treg")"
type textarea "hero.attack("Brak")"
click at [820, 159] on div "# Defend against "Brak" and "Treg"! # You must attack small ogres twice. hero .…" at bounding box center [862, 245] width 202 height 432
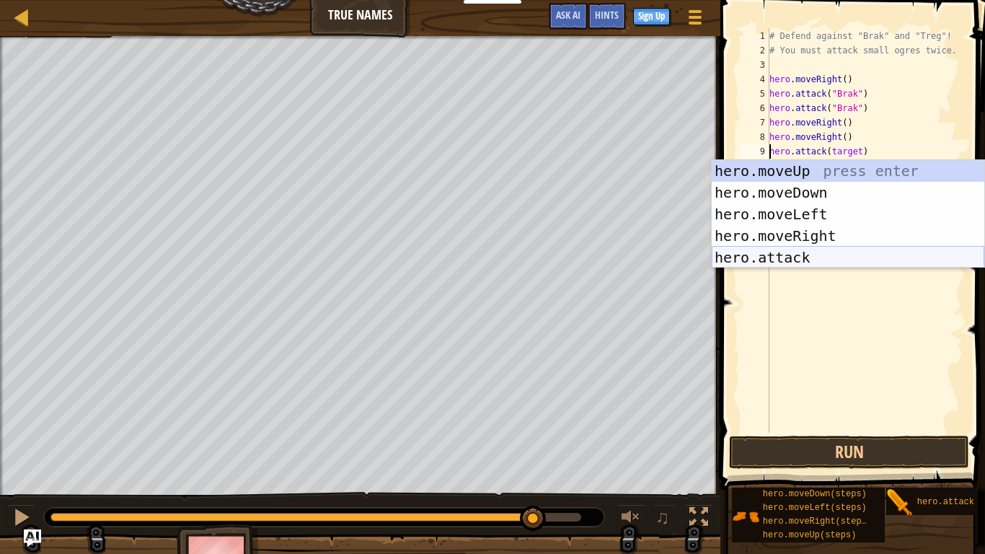
click at [799, 253] on div "hero.moveUp press enter hero.moveDown press enter hero.moveLeft press enter her…" at bounding box center [847, 235] width 272 height 151
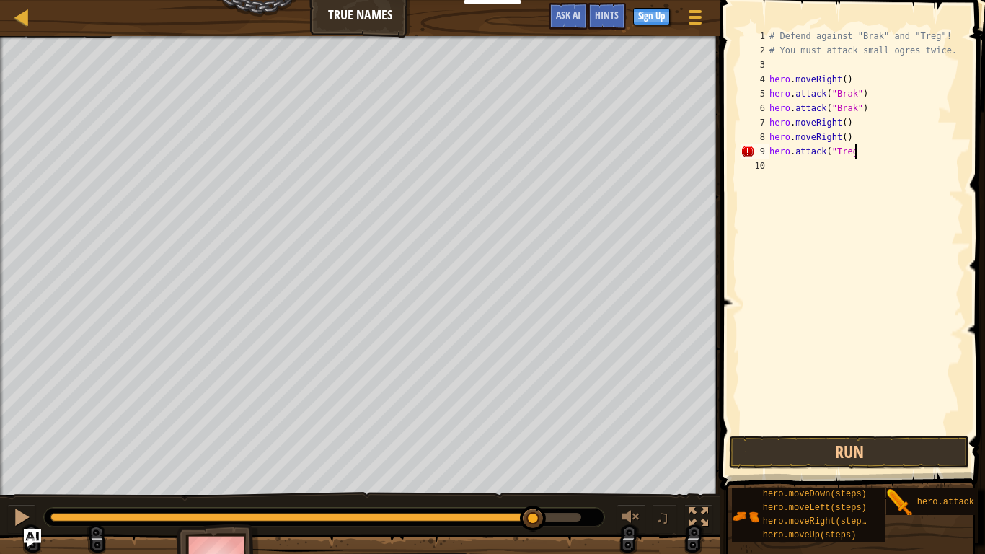
scroll to position [6, 12]
type textarea "hero.attack("Treg)"
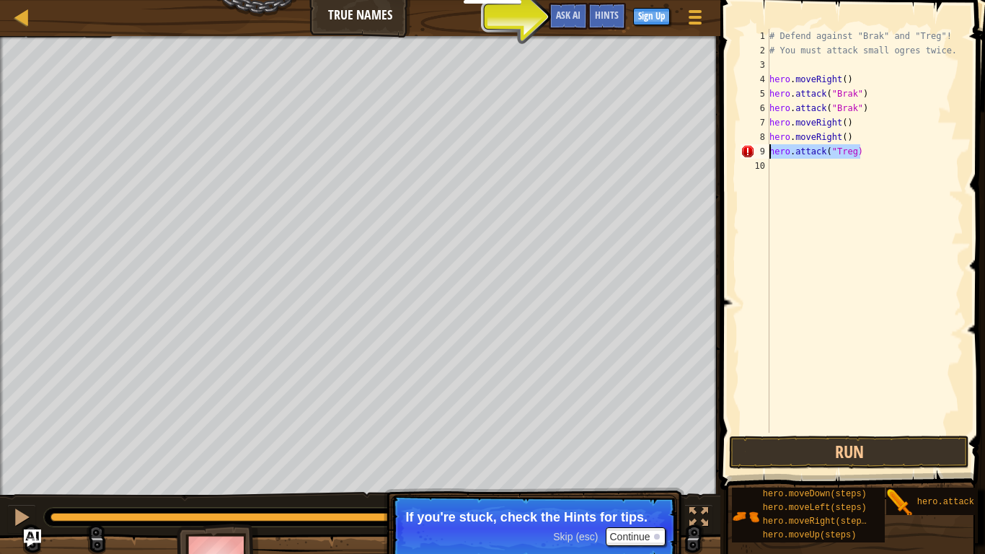
click at [887, 180] on div "# Defend against "Brak" and "Treg"! # You must attack small ogres twice. hero .…" at bounding box center [864, 245] width 197 height 432
paste textarea "hero.attack("Treg)"
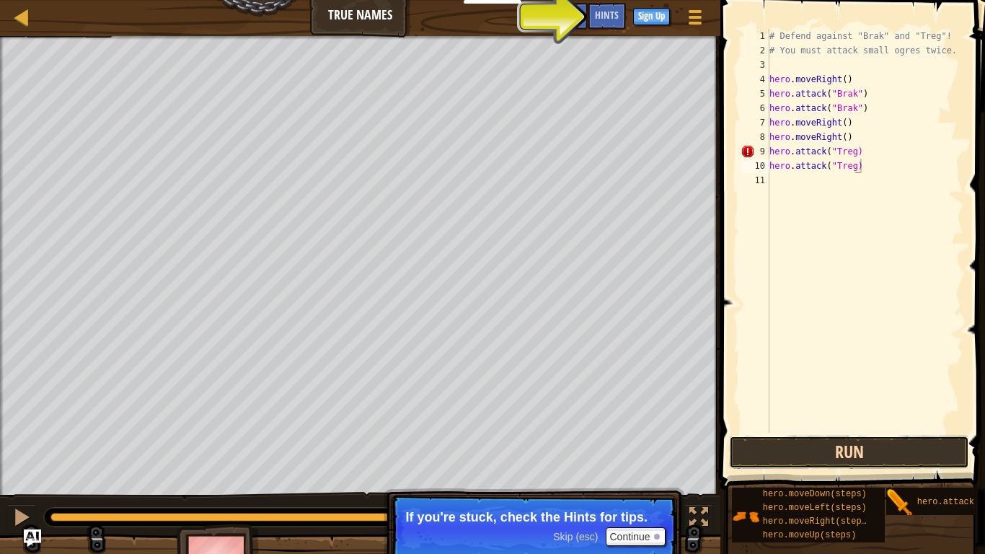
click at [788, 458] on button "Run" at bounding box center [849, 451] width 240 height 33
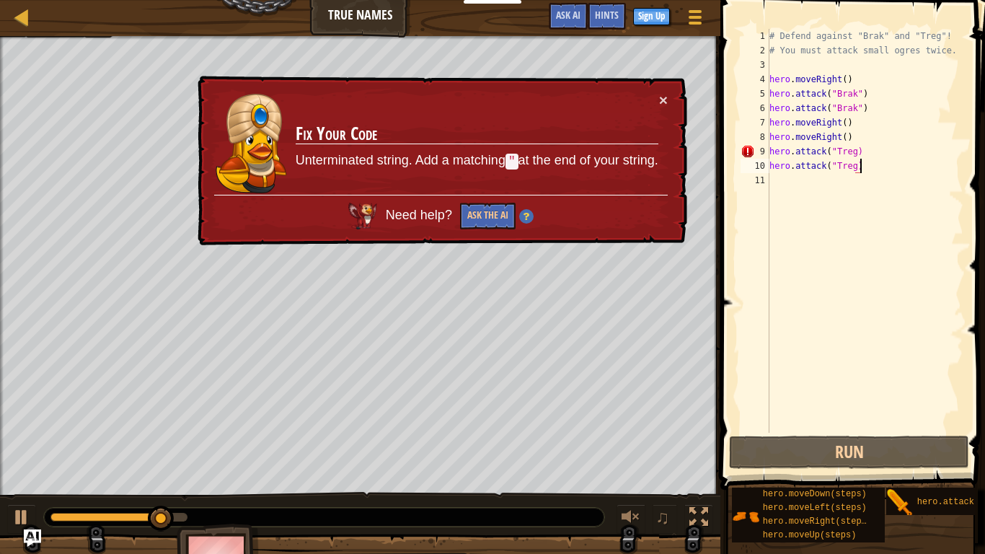
click at [851, 147] on div "# Defend against "Brak" and "Treg"! # You must attack small ogres twice. hero .…" at bounding box center [864, 245] width 197 height 432
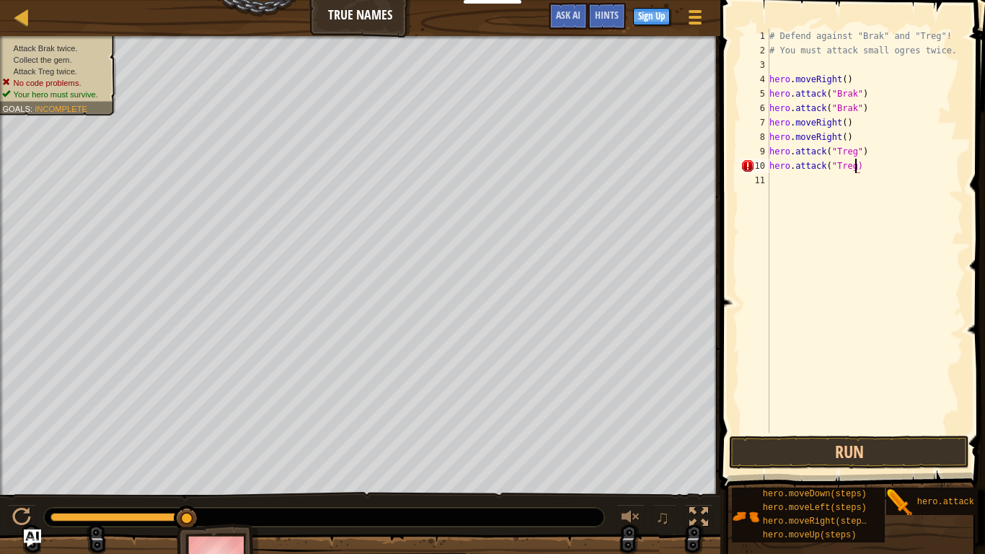
scroll to position [6, 13]
type textarea "hero.attack("Treg")"
click at [893, 458] on button "Run" at bounding box center [849, 451] width 240 height 33
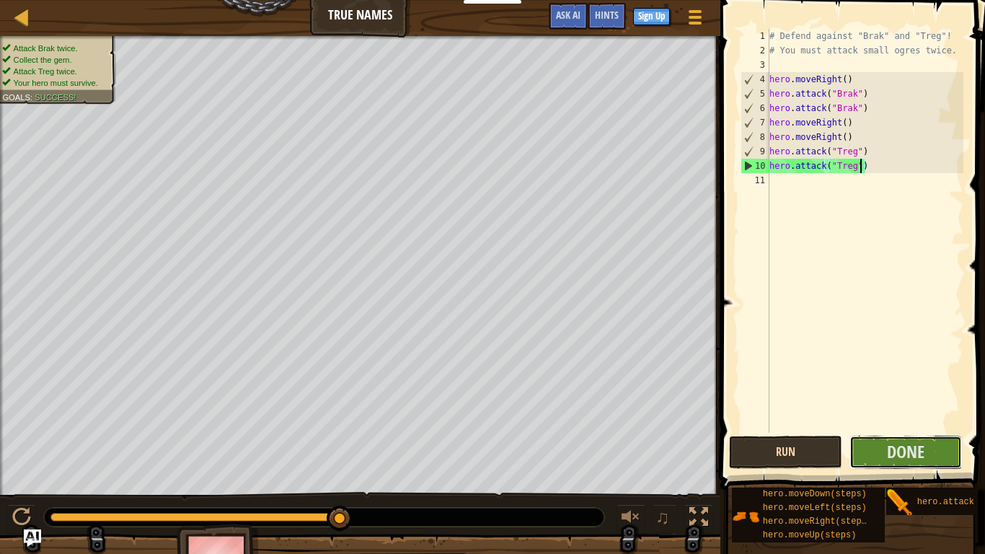
click at [893, 458] on span "Done" at bounding box center [905, 451] width 37 height 23
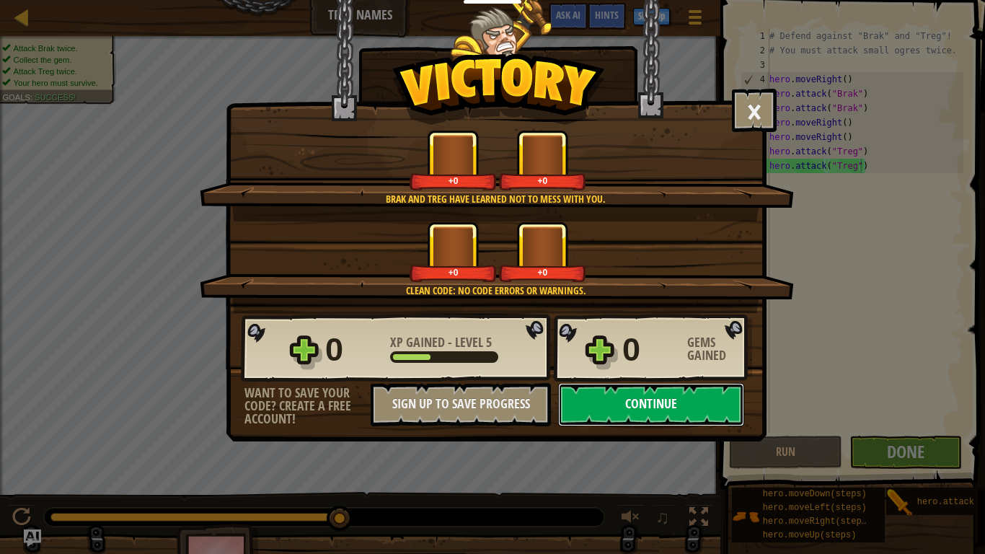
click at [580, 407] on button "Continue" at bounding box center [651, 404] width 186 height 43
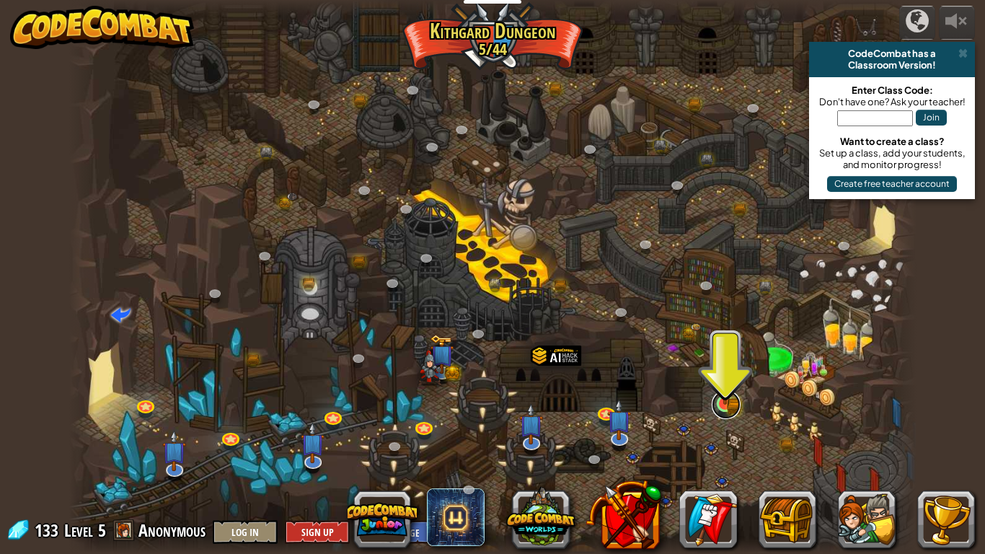
click at [735, 407] on link at bounding box center [725, 404] width 29 height 29
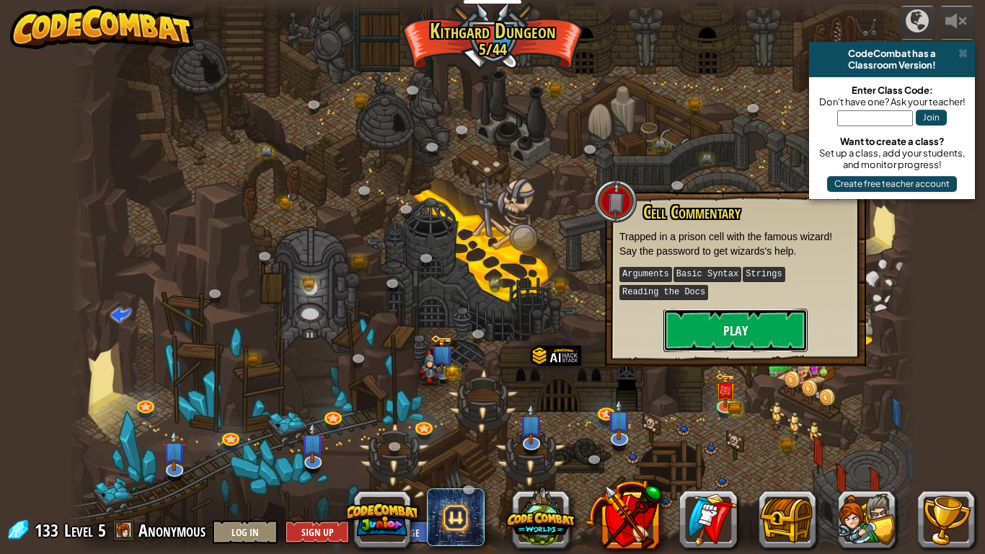
click at [745, 331] on button "Play" at bounding box center [735, 329] width 144 height 43
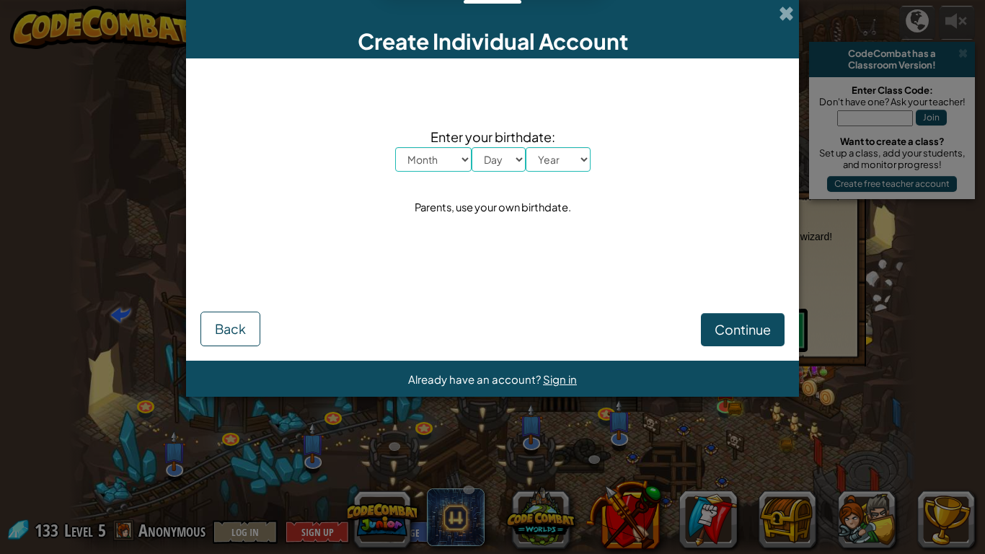
click at [428, 162] on select "Month January February March April May June July August September October Novem…" at bounding box center [433, 159] width 76 height 25
select select "9"
click at [395, 147] on select "Month January February March April May June July August September October Novem…" at bounding box center [433, 159] width 76 height 25
click at [514, 153] on select "Day 1 2 3 4 5 6 7 8 9 10 11 12 13 14 15 16 17 18 19 20 21 22 23 24 25 26 27 28 …" at bounding box center [498, 159] width 54 height 25
select select "24"
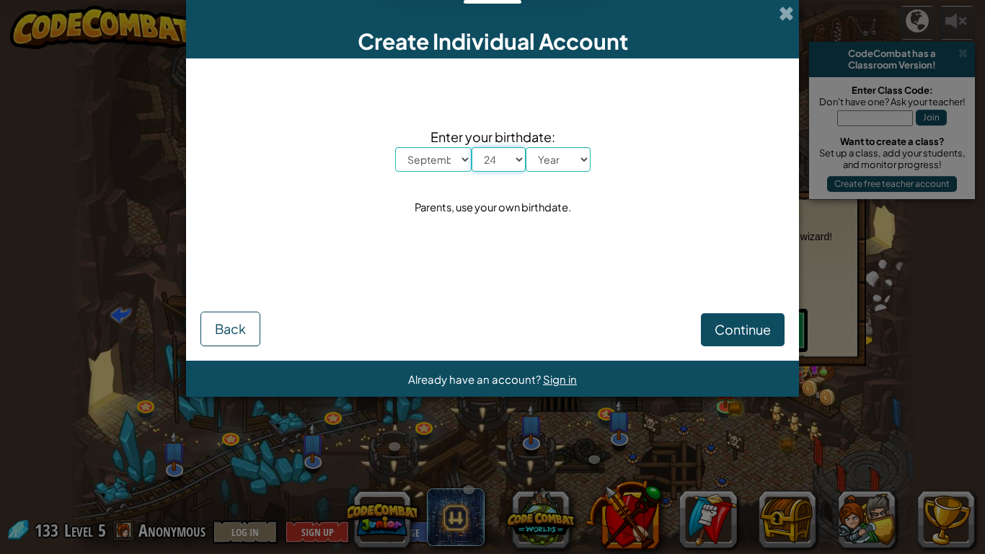
click at [471, 147] on select "Day 1 2 3 4 5 6 7 8 9 10 11 12 13 14 15 16 17 18 19 20 21 22 23 24 25 26 27 28 …" at bounding box center [498, 159] width 54 height 25
click at [559, 150] on select "Year [DATE] 2024 2023 2022 2021 2020 2019 2018 2017 2016 2015 2014 2013 2012 20…" at bounding box center [557, 159] width 65 height 25
select select "2010"
click at [525, 147] on select "Year [DATE] 2024 2023 2022 2021 2020 2019 2018 2017 2016 2015 2014 2013 2012 20…" at bounding box center [557, 159] width 65 height 25
click at [732, 327] on span "Continue" at bounding box center [742, 329] width 56 height 17
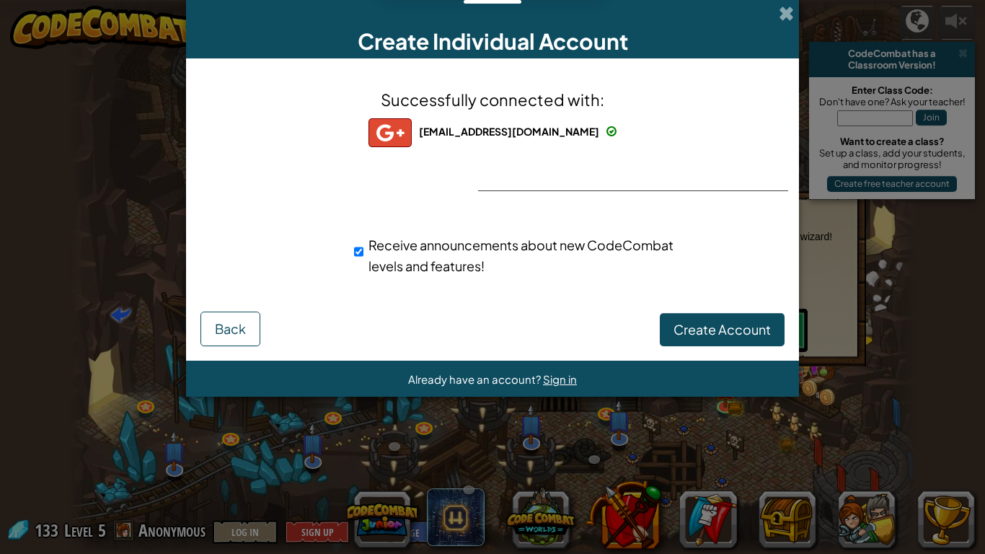
click at [785, 10] on span at bounding box center [785, 13] width 15 height 15
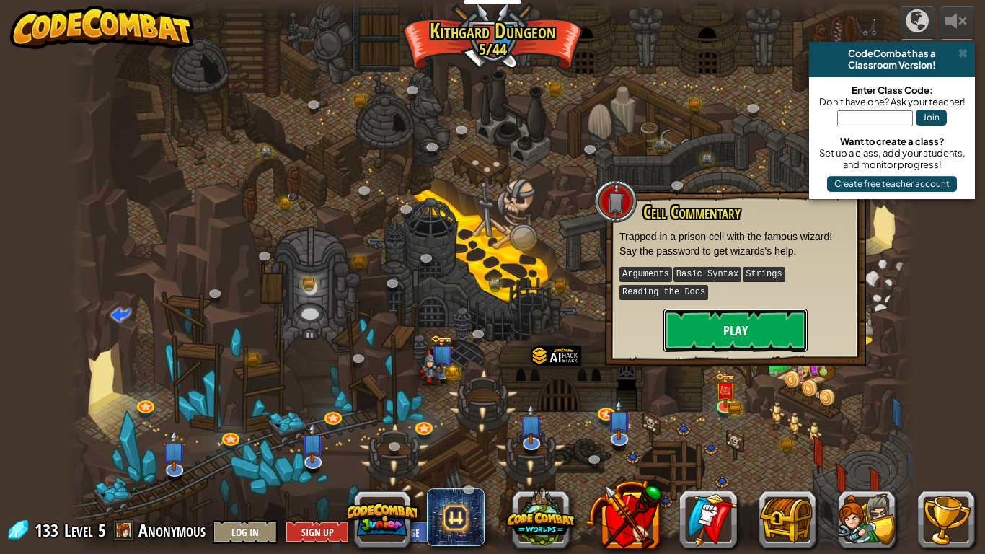
click at [734, 337] on button "Play" at bounding box center [735, 329] width 144 height 43
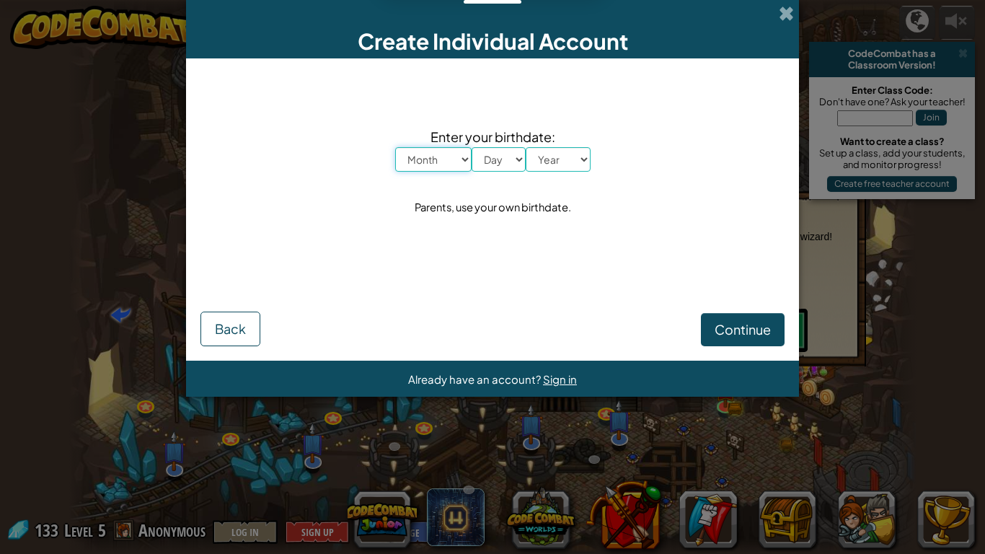
click at [436, 159] on select "Month January February March April May June July August September October Novem…" at bounding box center [433, 159] width 76 height 25
select select "9"
click at [395, 147] on select "Month January February March April May June July August September October Novem…" at bounding box center [433, 159] width 76 height 25
click at [485, 167] on select "Day 1 2 3 4 5 6 7 8 9 10 11 12 13 14 15 16 17 18 19 20 21 22 23 24 25 26 27 28 …" at bounding box center [498, 159] width 54 height 25
select select "24"
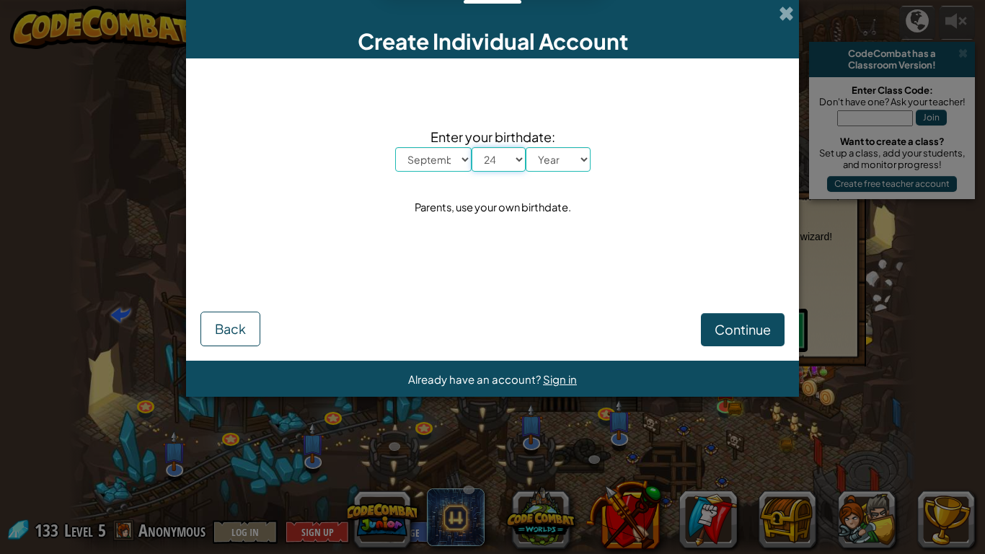
click at [471, 147] on select "Day 1 2 3 4 5 6 7 8 9 10 11 12 13 14 15 16 17 18 19 20 21 22 23 24 25 26 27 28 …" at bounding box center [498, 159] width 54 height 25
click at [559, 160] on select "Year [DATE] 2024 2023 2022 2021 2020 2019 2018 2017 2016 2015 2014 2013 2012 20…" at bounding box center [557, 159] width 65 height 25
select select "2010"
click at [525, 147] on select "Year [DATE] 2024 2023 2022 2021 2020 2019 2018 2017 2016 2015 2014 2013 2012 20…" at bounding box center [557, 159] width 65 height 25
click at [747, 328] on span "Continue" at bounding box center [742, 329] width 56 height 17
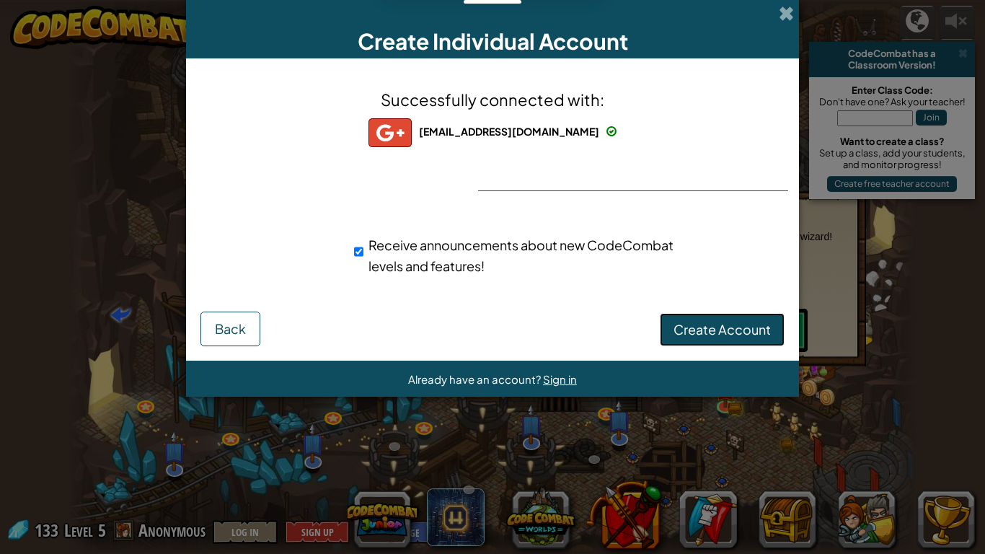
click at [727, 324] on span "Create Account" at bounding box center [721, 329] width 97 height 17
click at [786, 21] on span at bounding box center [785, 13] width 15 height 15
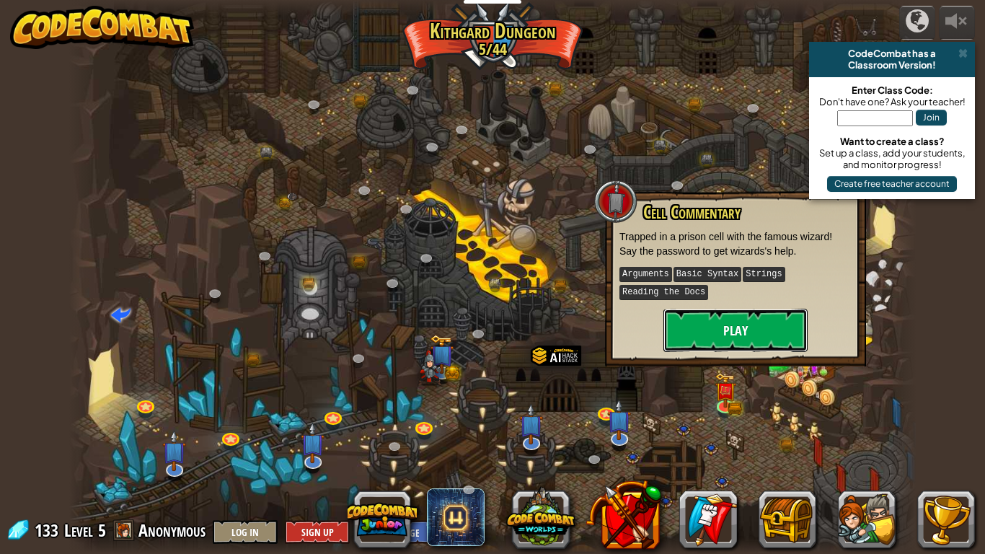
click at [758, 316] on button "Play" at bounding box center [735, 329] width 144 height 43
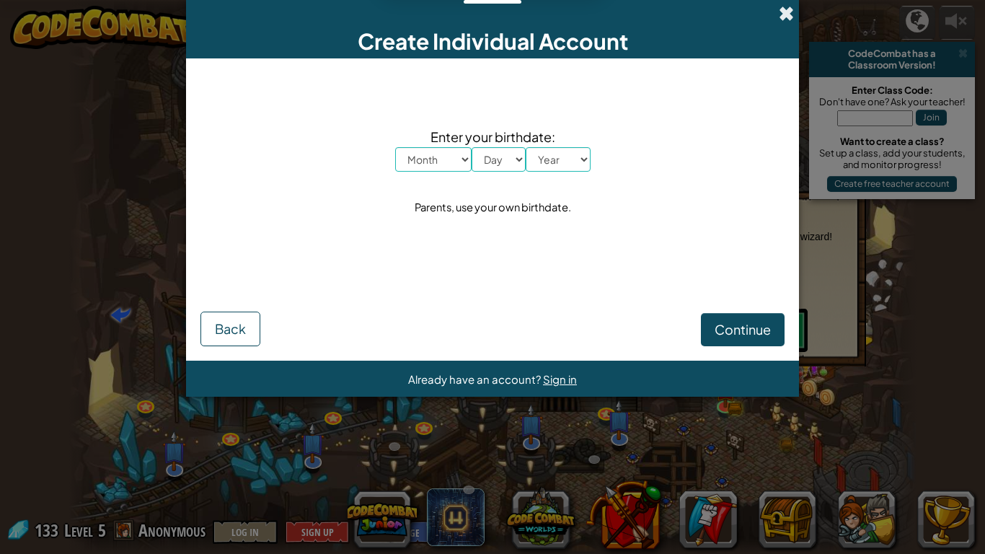
click at [781, 19] on span at bounding box center [785, 13] width 15 height 15
